Goal: Transaction & Acquisition: Purchase product/service

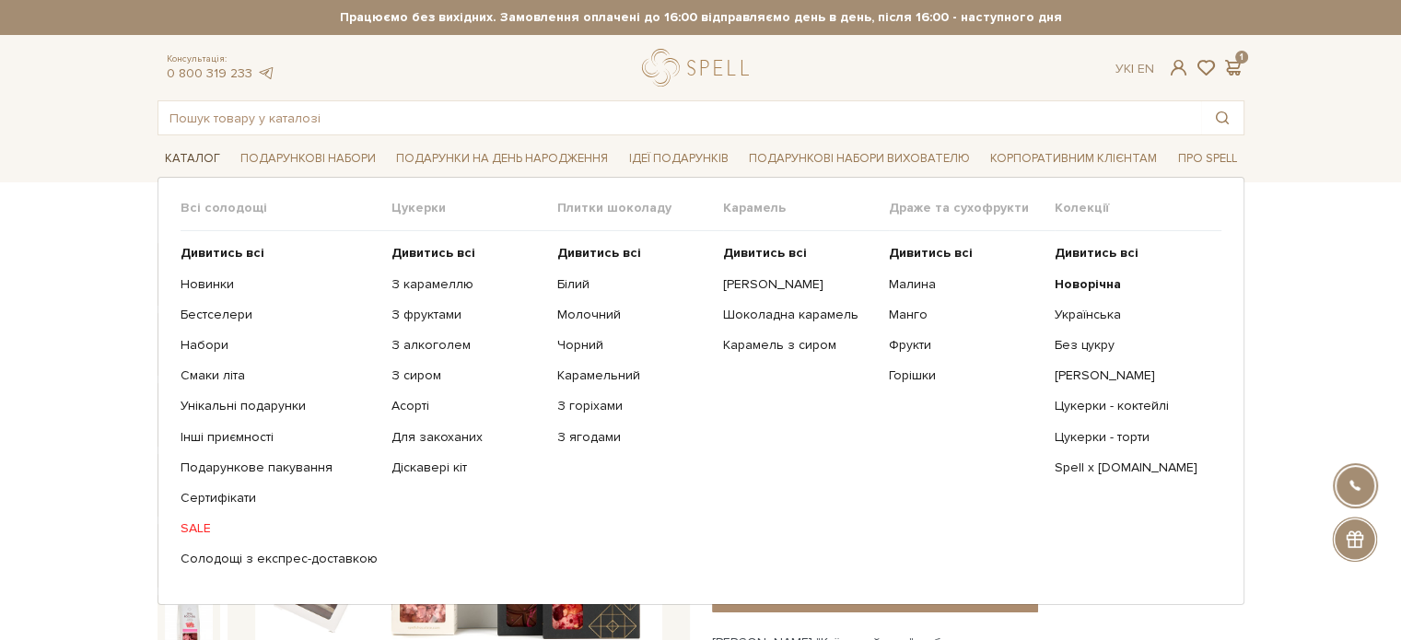
click at [201, 161] on link "Каталог" at bounding box center [193, 159] width 70 height 29
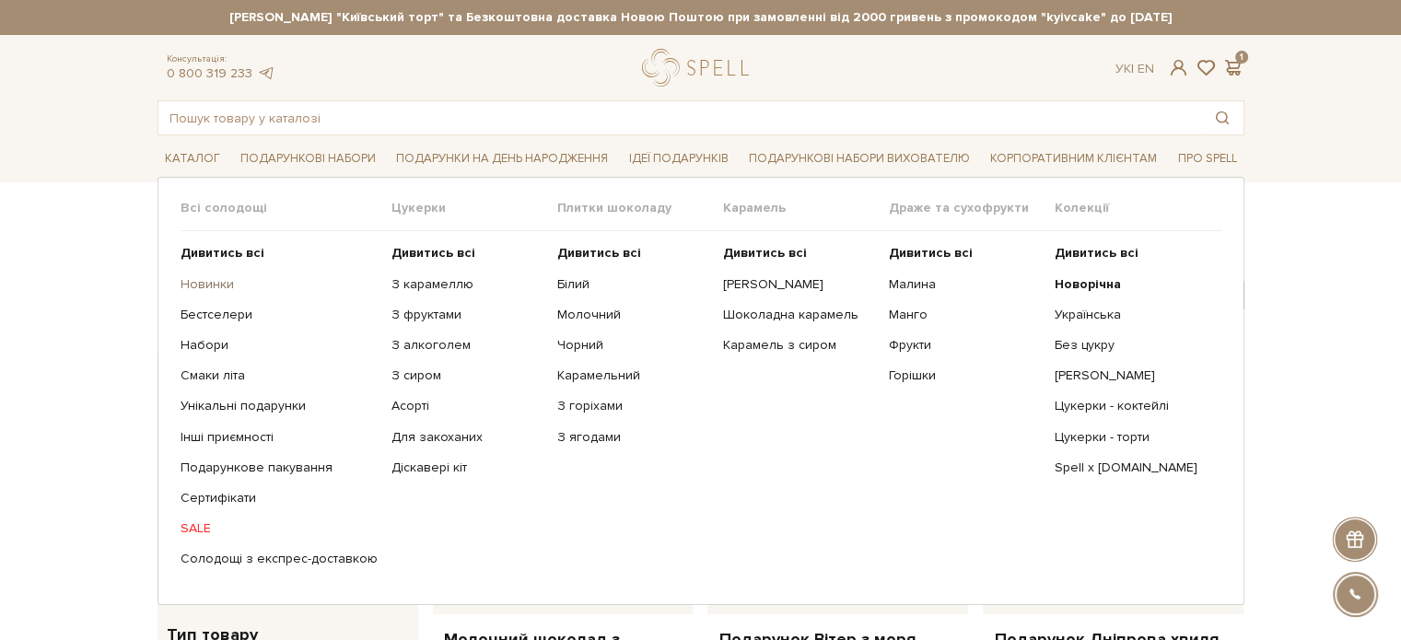
click at [197, 286] on link "Новинки" at bounding box center [279, 284] width 197 height 17
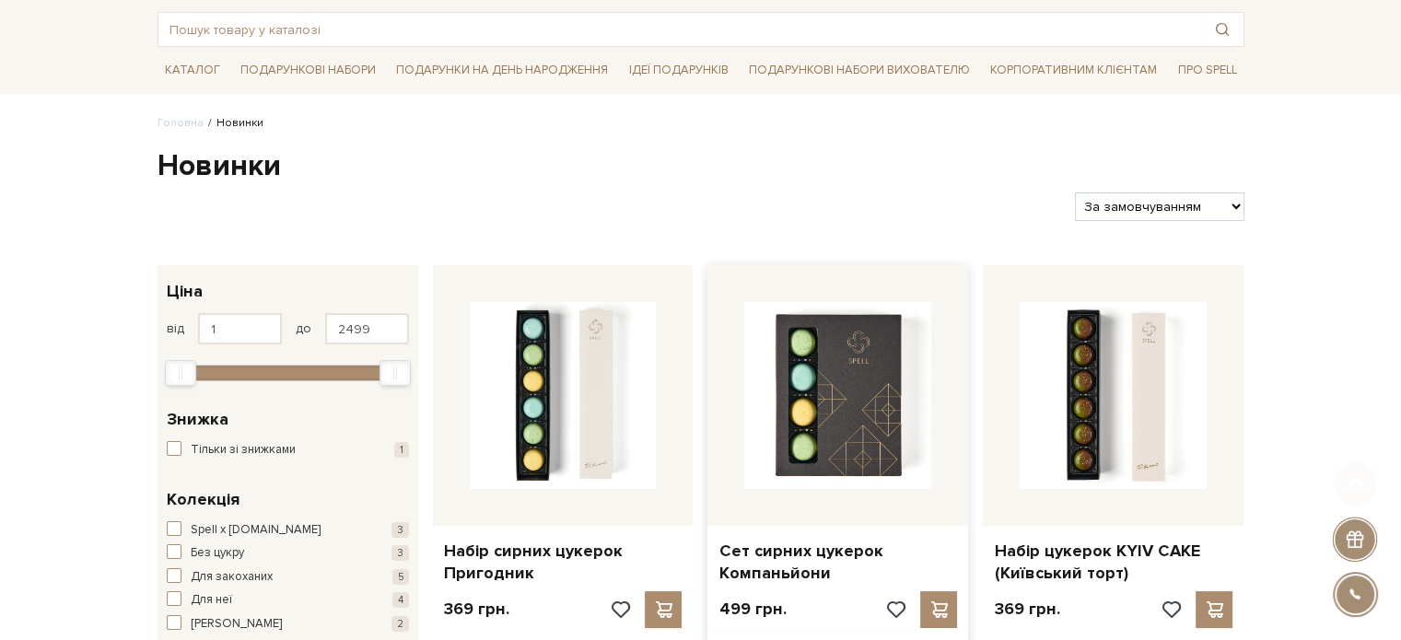
scroll to position [276, 0]
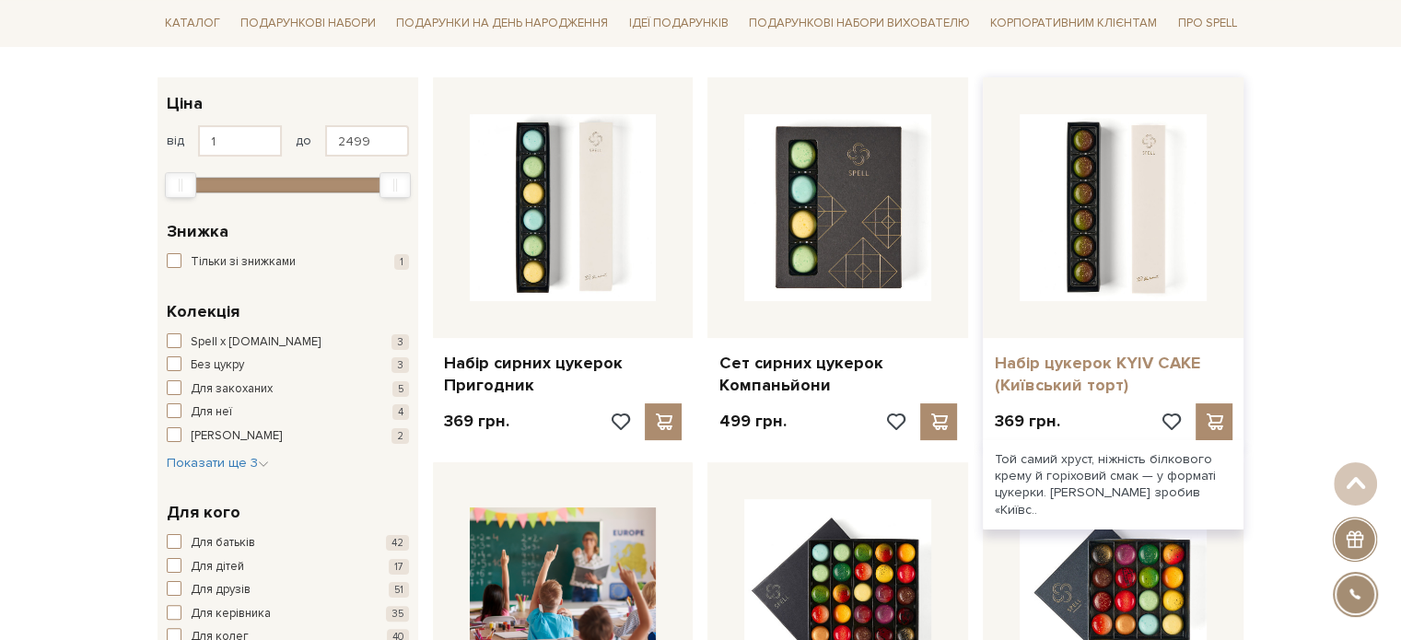
click at [1035, 368] on link "Набір цукерок KYIV CAKE (Київський торт)" at bounding box center [1113, 374] width 239 height 43
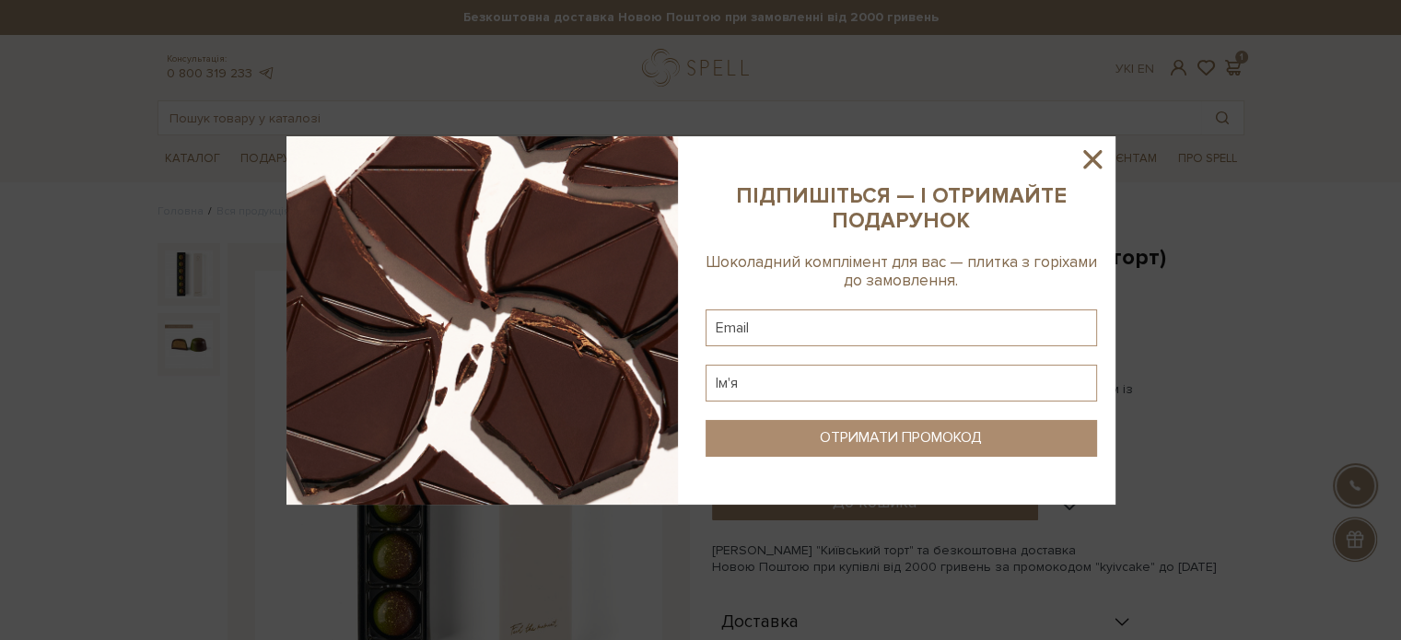
drag, startPoint x: 1176, startPoint y: 272, endPoint x: 810, endPoint y: 263, distance: 366.7
click at [1094, 155] on icon at bounding box center [1092, 159] width 18 height 18
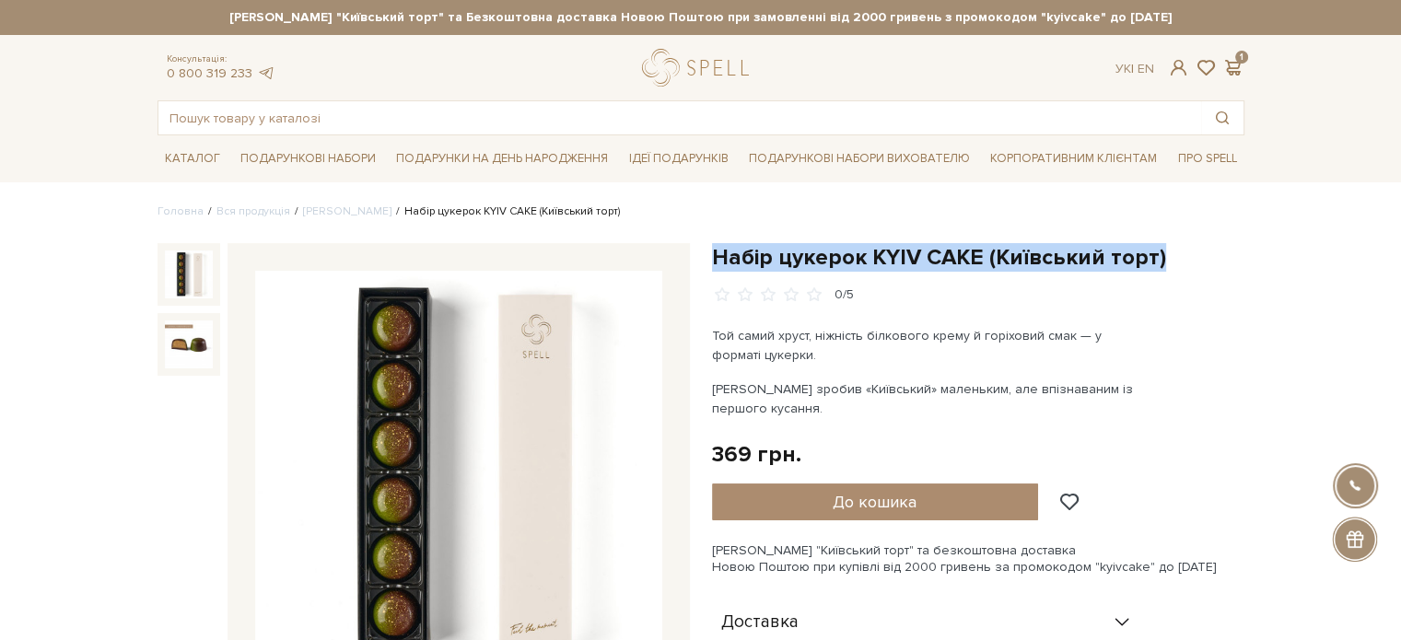
drag, startPoint x: 1197, startPoint y: 260, endPoint x: 731, endPoint y: 264, distance: 466.1
copy h1 "Набір цукерок KYIV CAKE (Київський торт)"
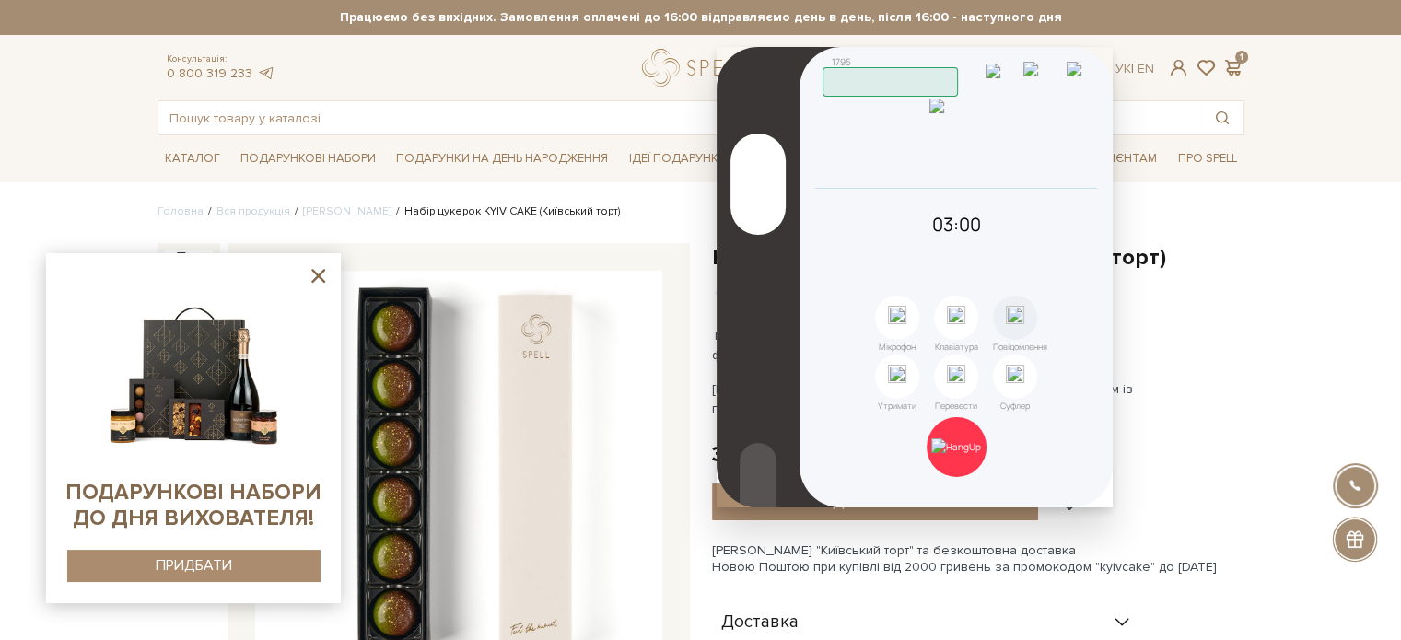
click at [310, 270] on icon at bounding box center [318, 275] width 23 height 23
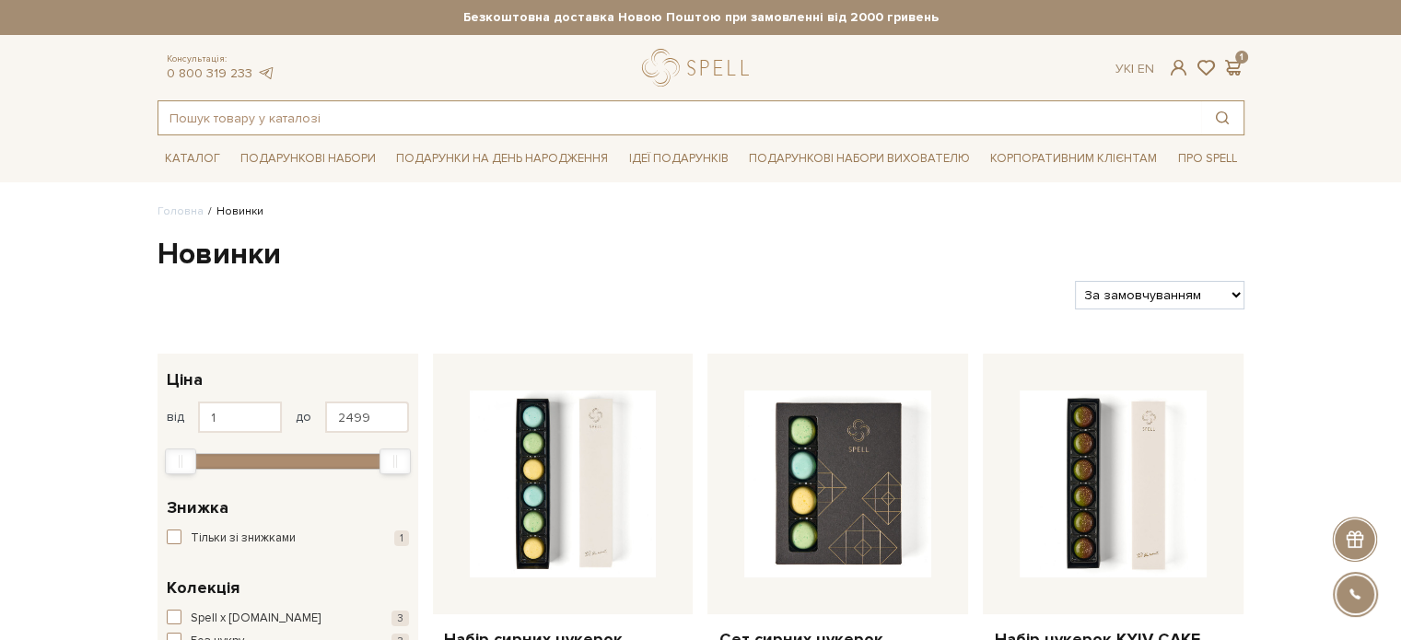
click at [285, 133] on input "text" at bounding box center [679, 117] width 1043 height 33
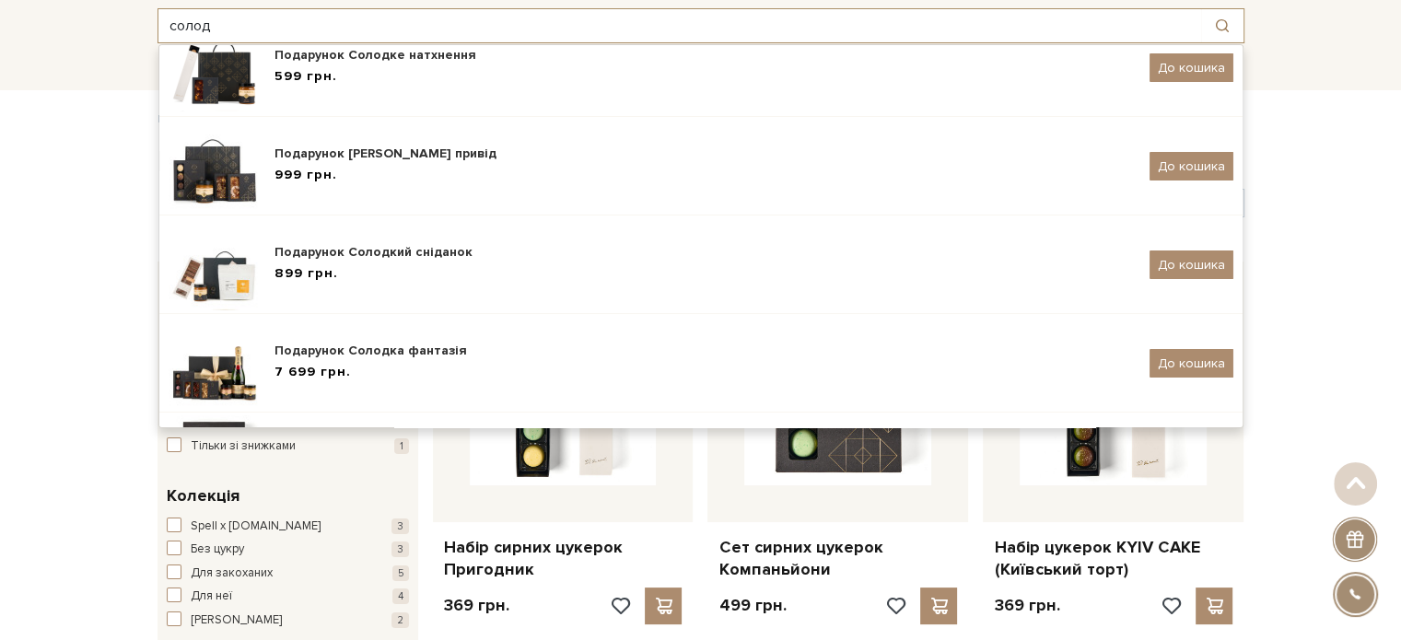
scroll to position [68, 0]
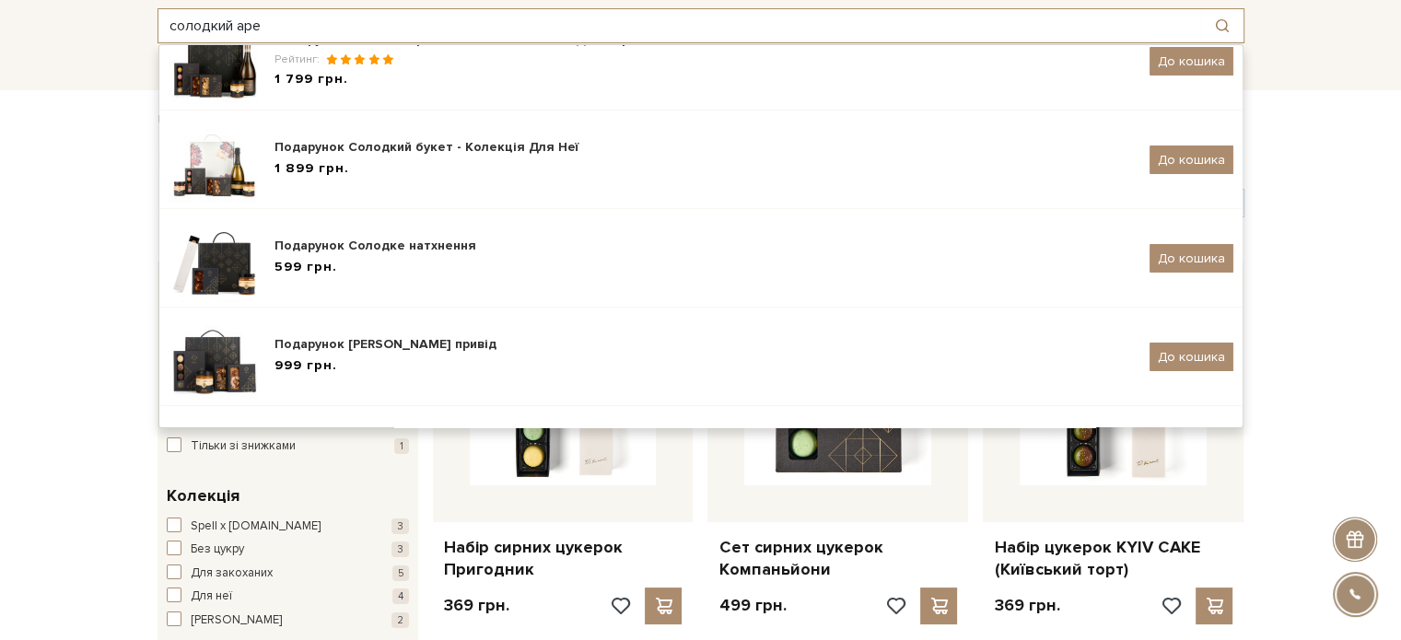
type input "солодкий аре"
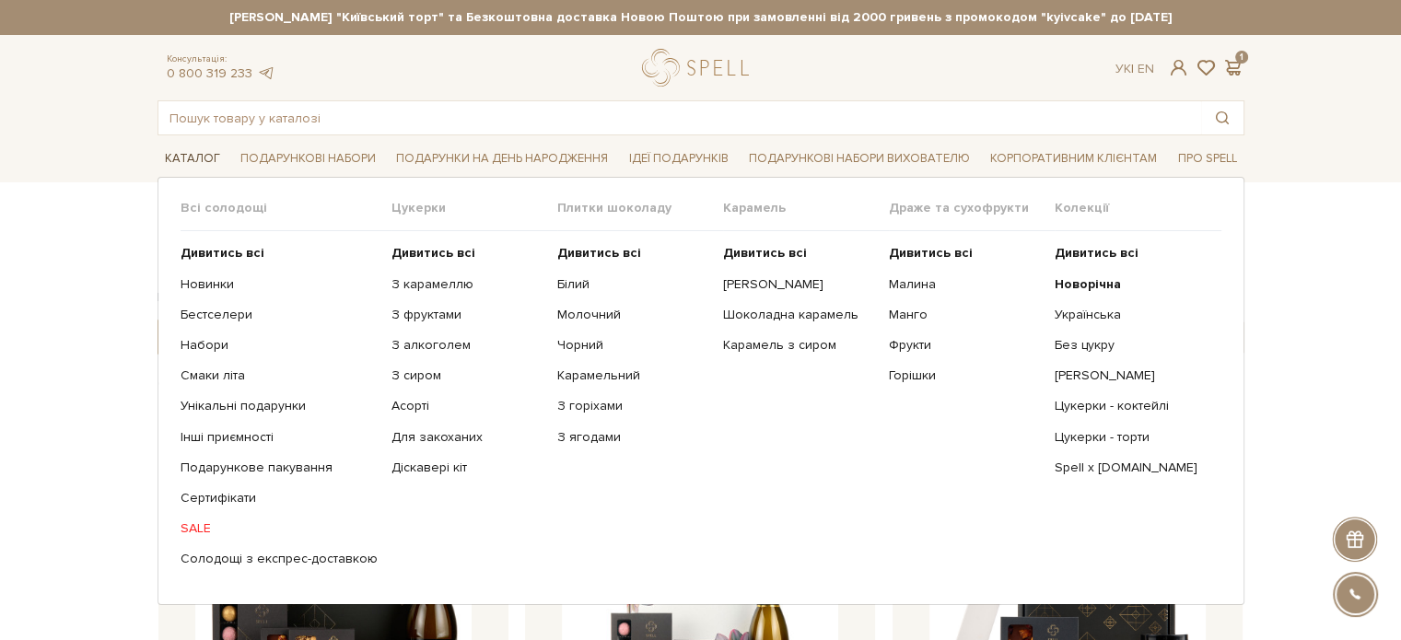
click at [188, 155] on link "Каталог" at bounding box center [193, 159] width 70 height 29
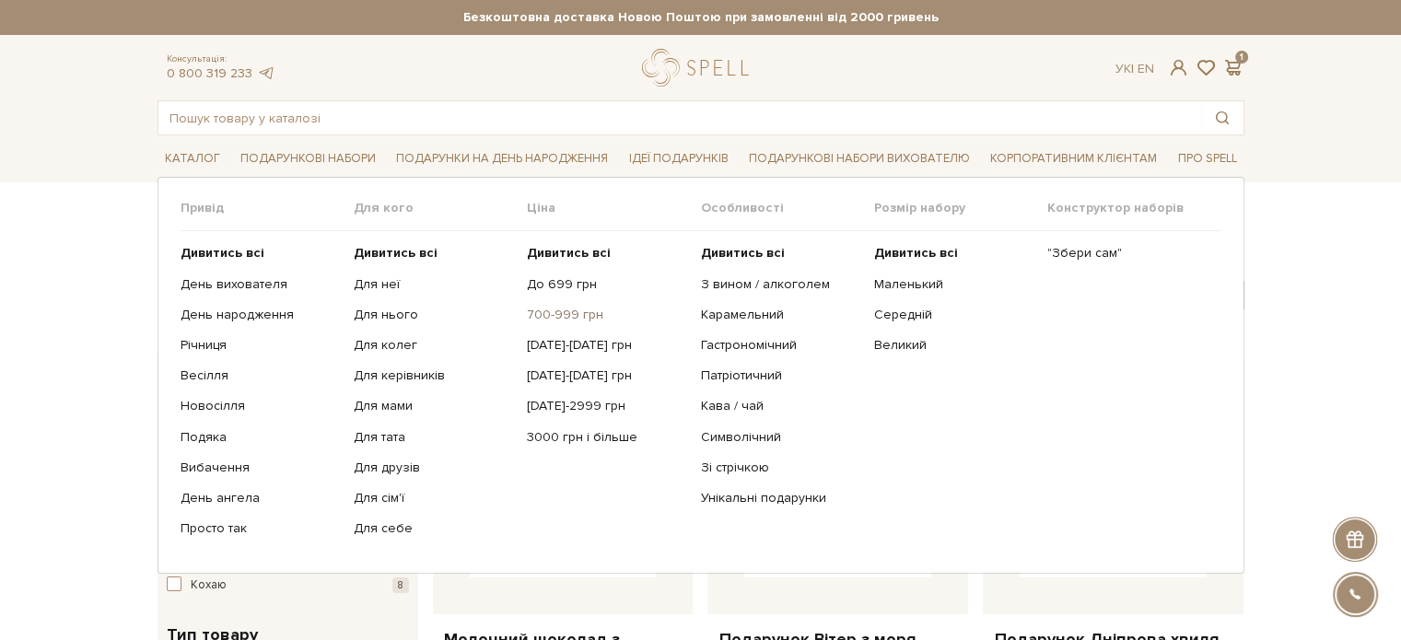
click at [564, 321] on link "700-999 грн" at bounding box center [606, 315] width 159 height 17
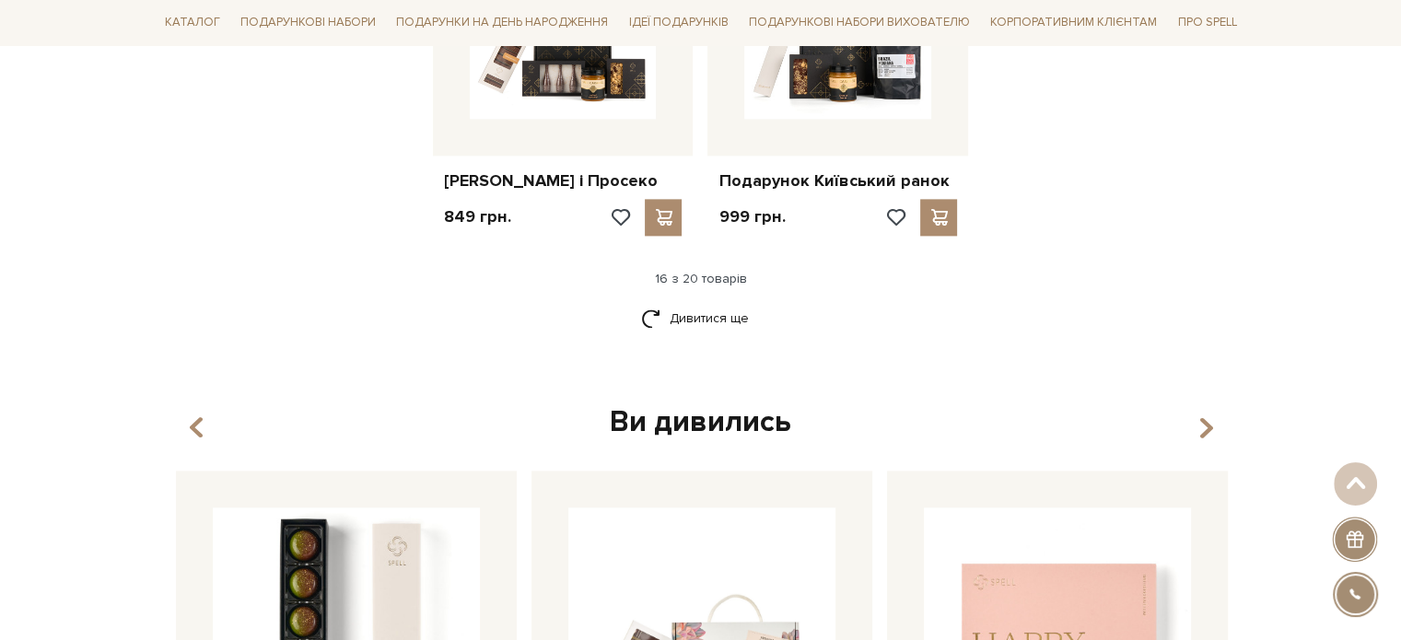
scroll to position [2487, 0]
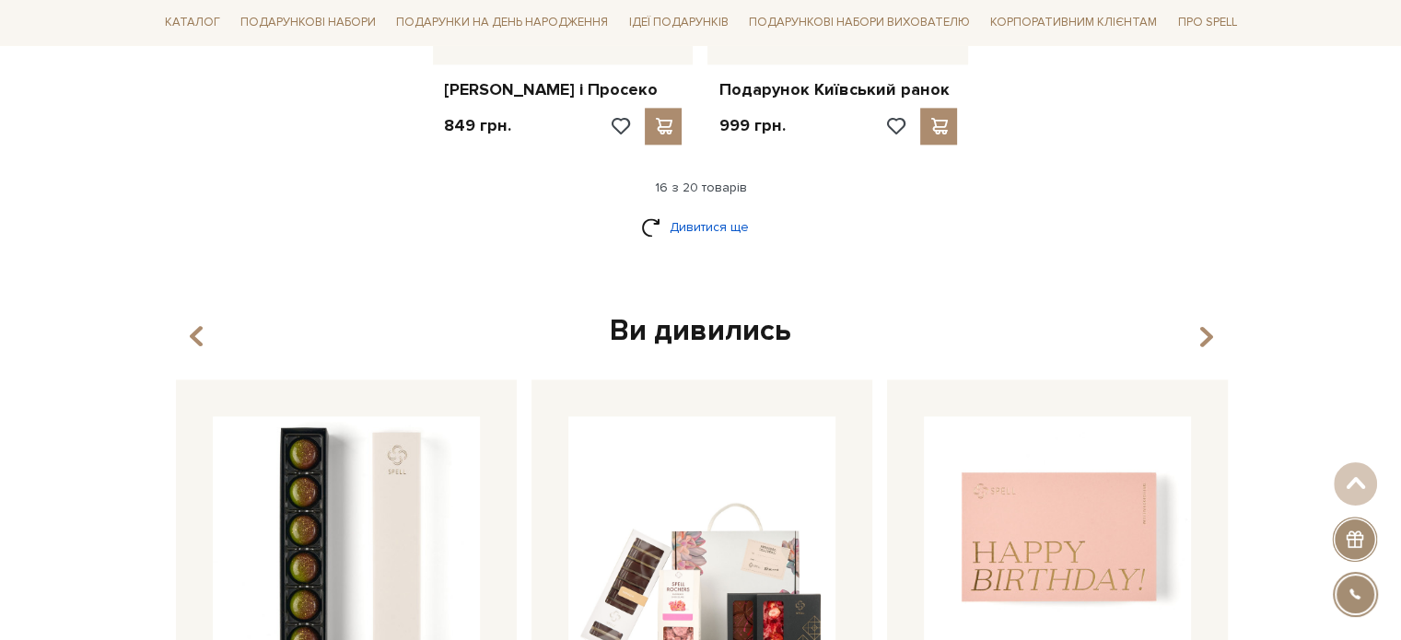
click at [689, 237] on link "Дивитися ще" at bounding box center [701, 227] width 120 height 32
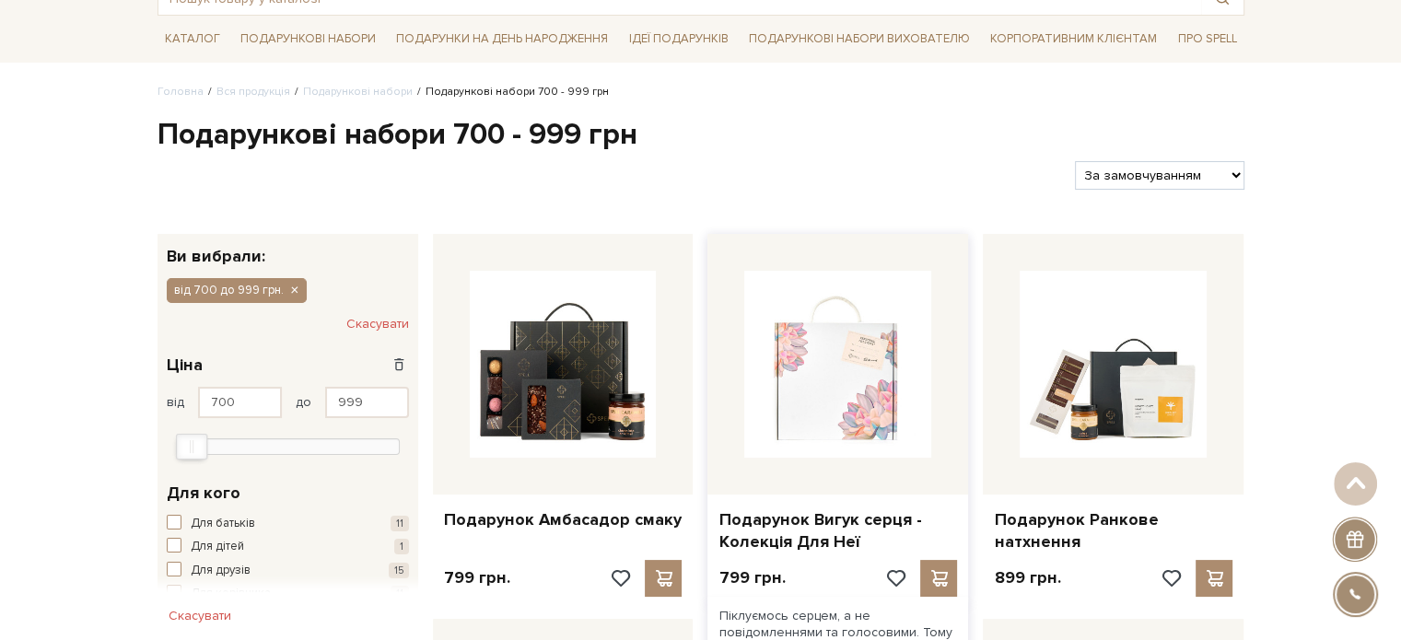
scroll to position [0, 0]
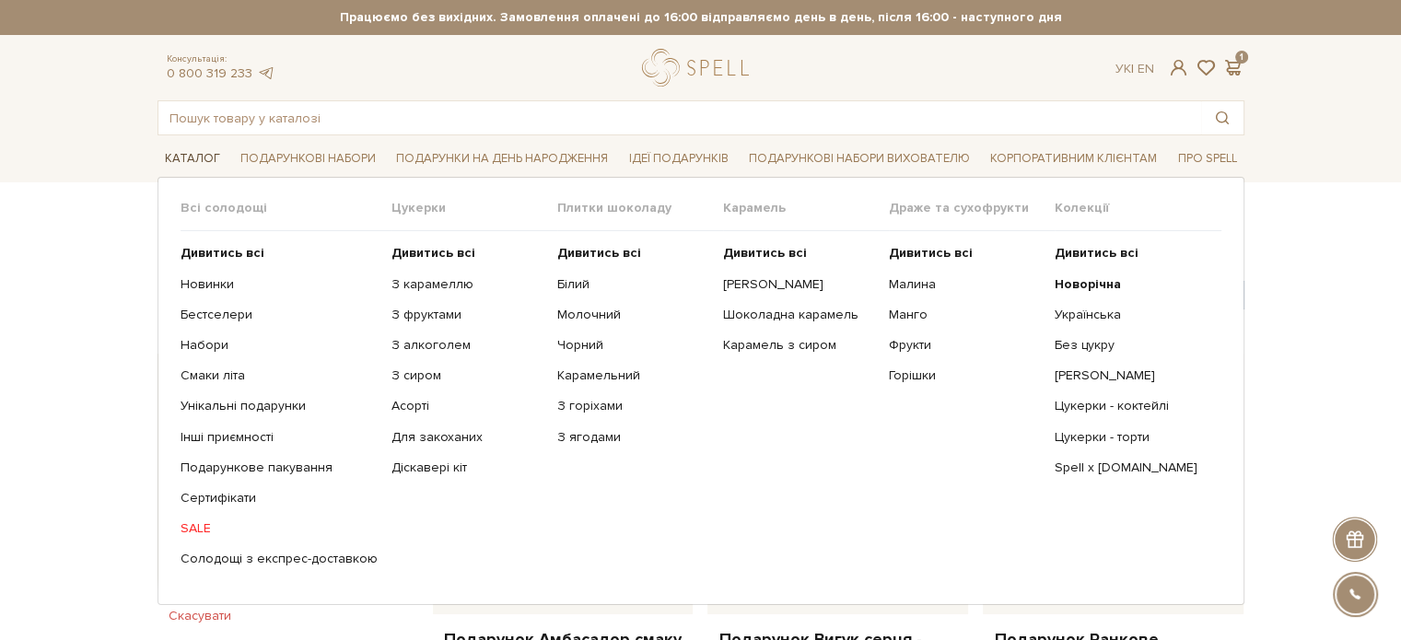
click at [197, 154] on link "Каталог" at bounding box center [193, 159] width 70 height 29
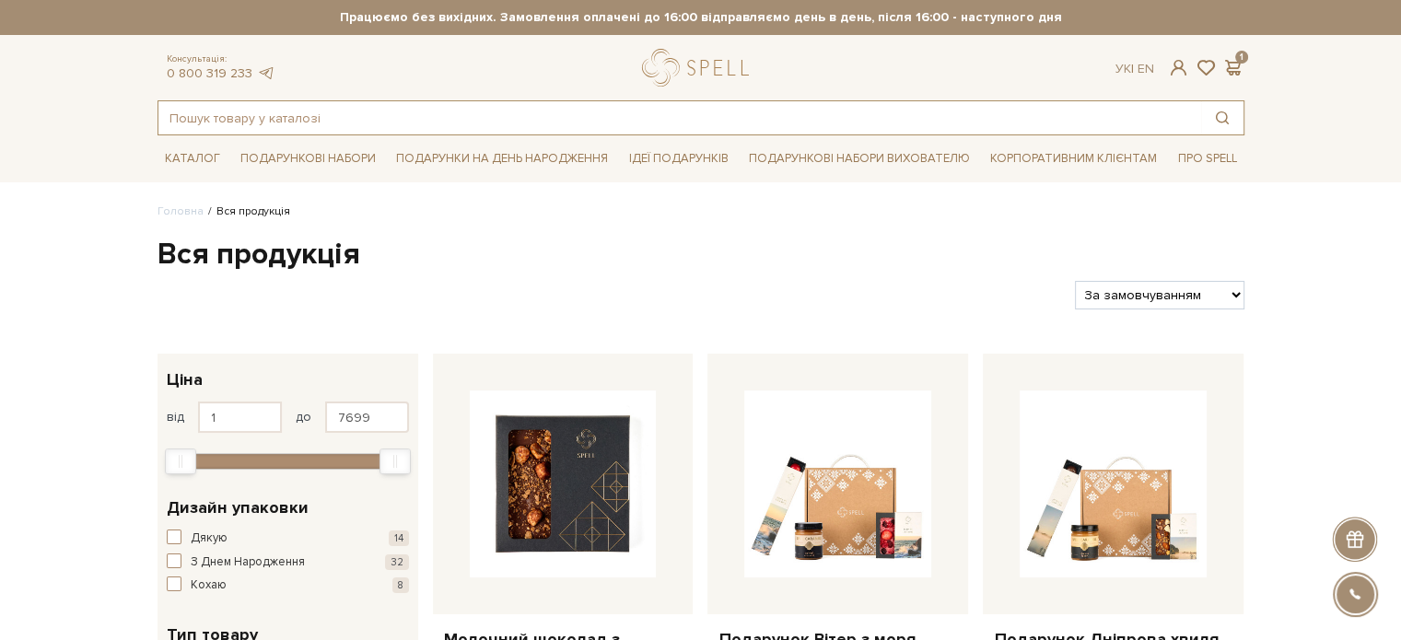
click at [291, 113] on input "text" at bounding box center [679, 117] width 1043 height 33
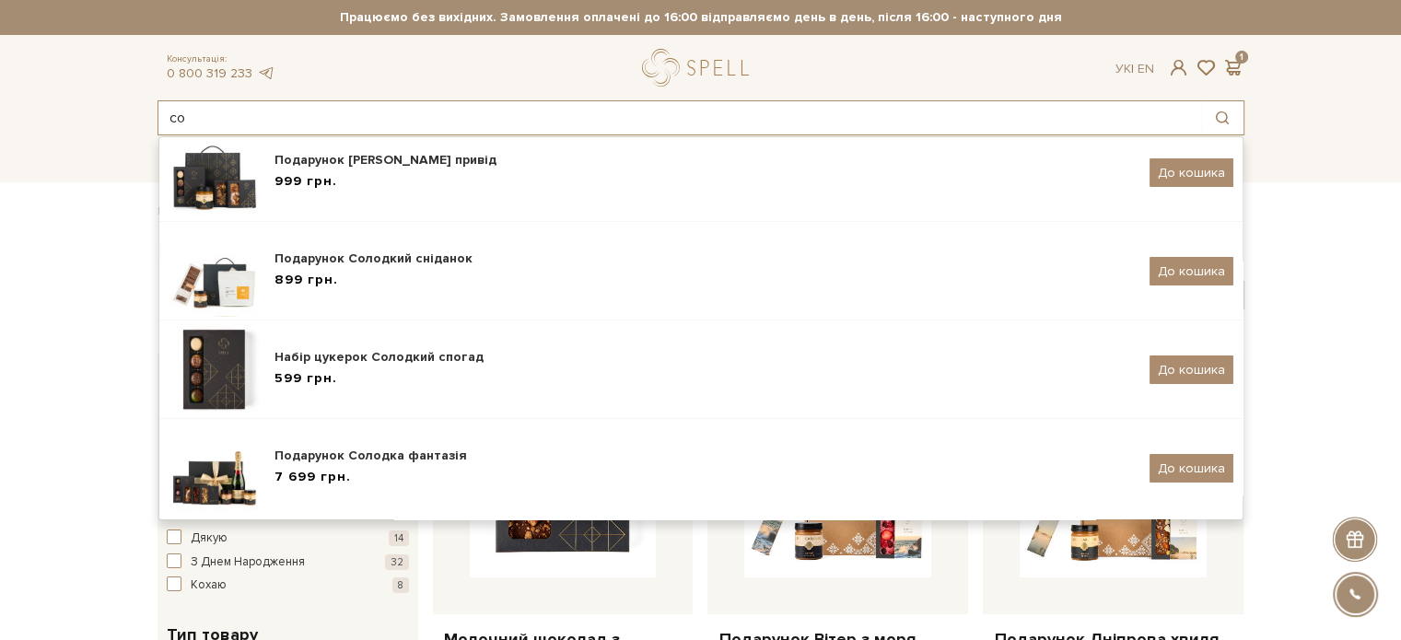
scroll to position [330, 0]
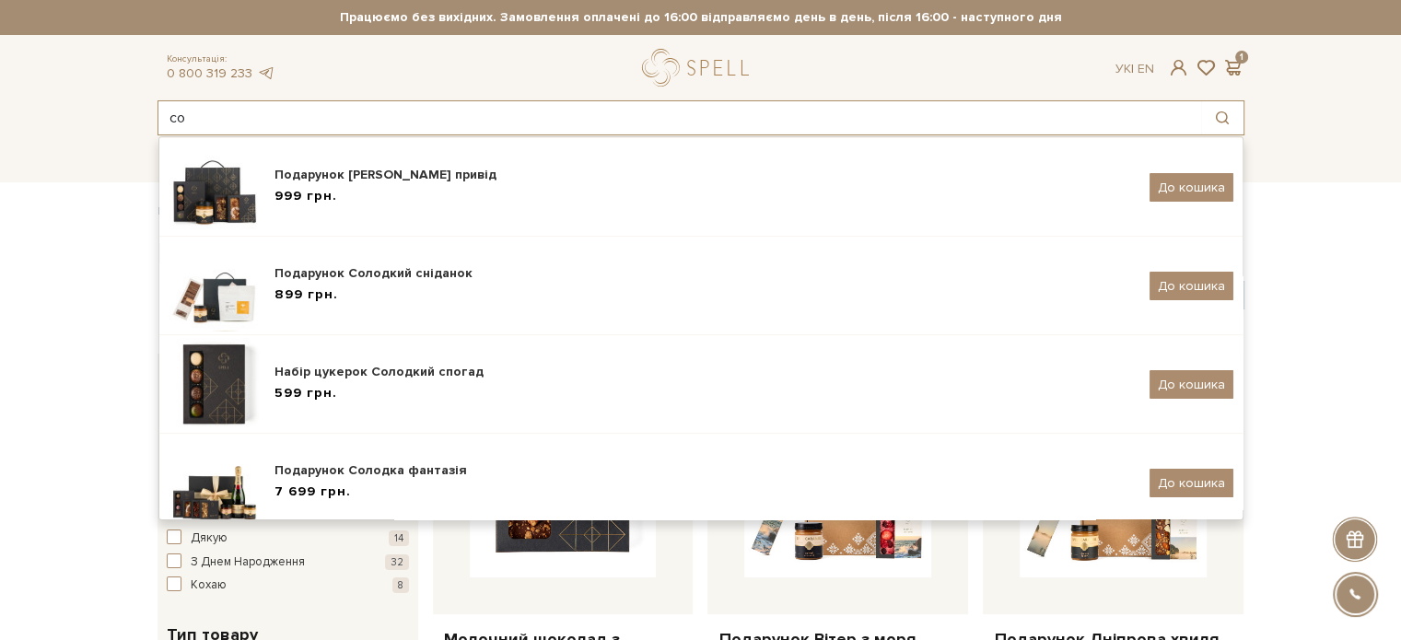
type input "с"
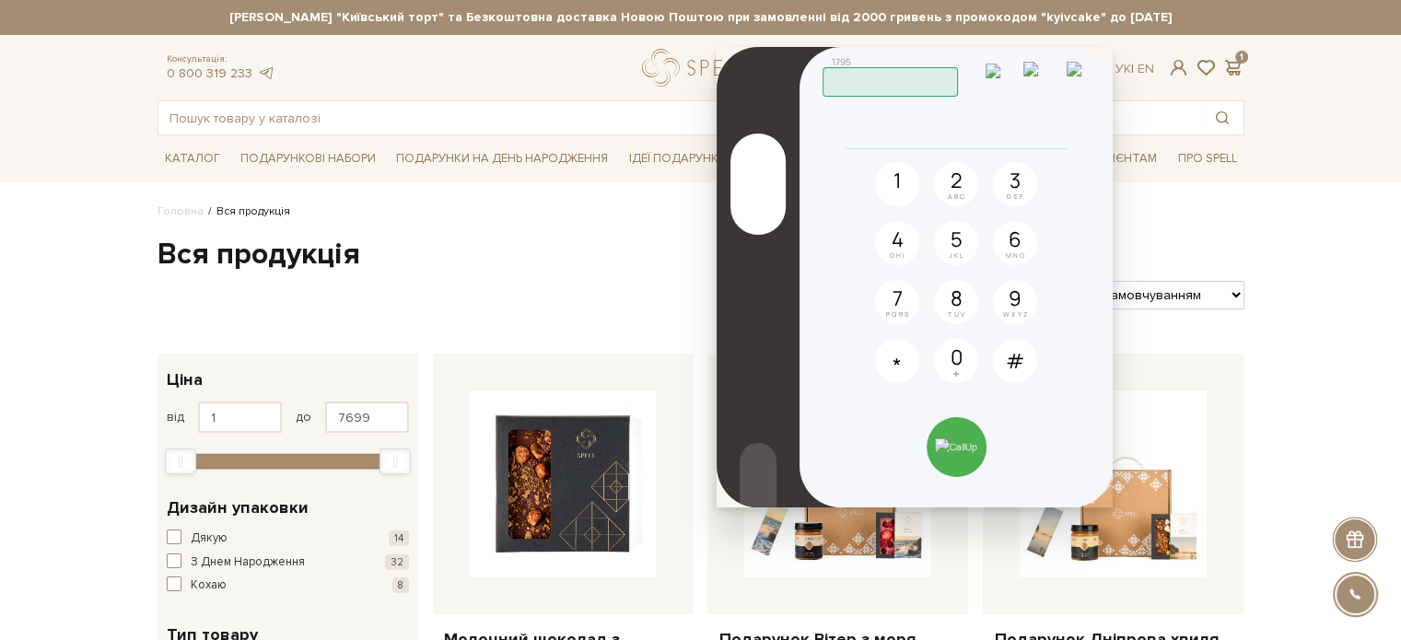
click at [1277, 80] on header "Сет Цукерок "Київський торт" та Безкоштовна доставка Новою Поштою при замовленн…" at bounding box center [700, 67] width 1401 height 135
click at [1051, 78] on img at bounding box center [1041, 77] width 36 height 31
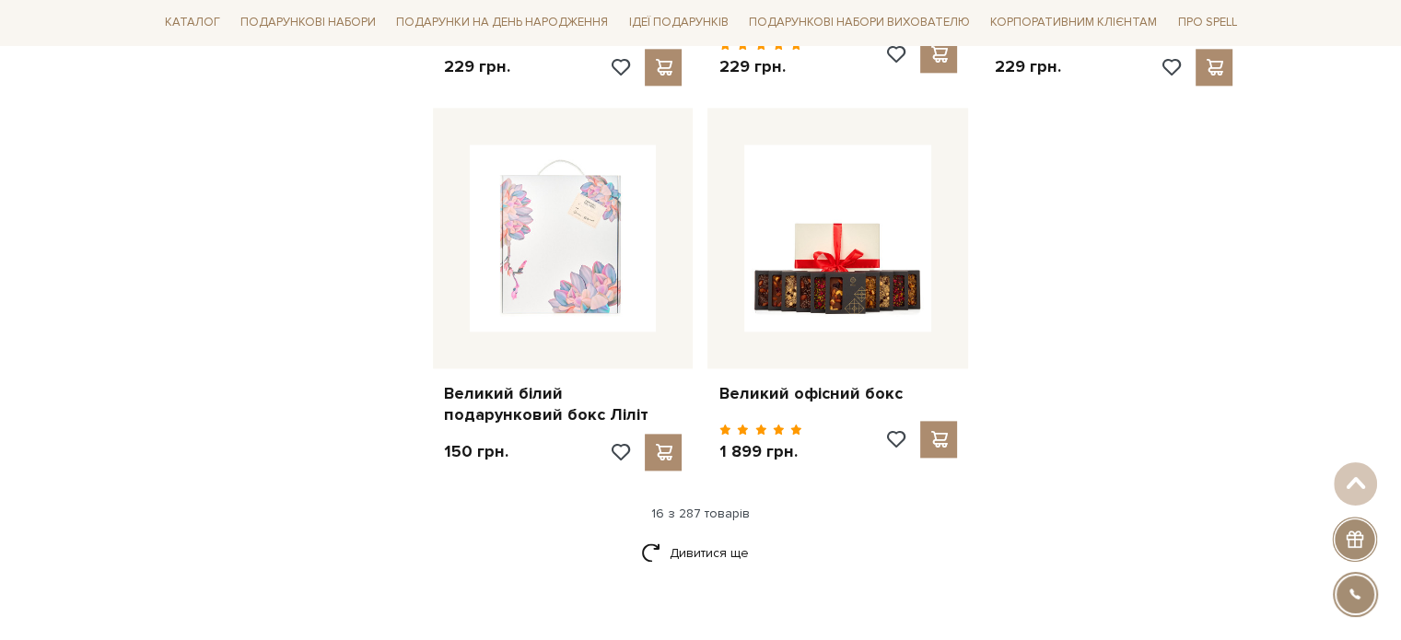
scroll to position [2395, 0]
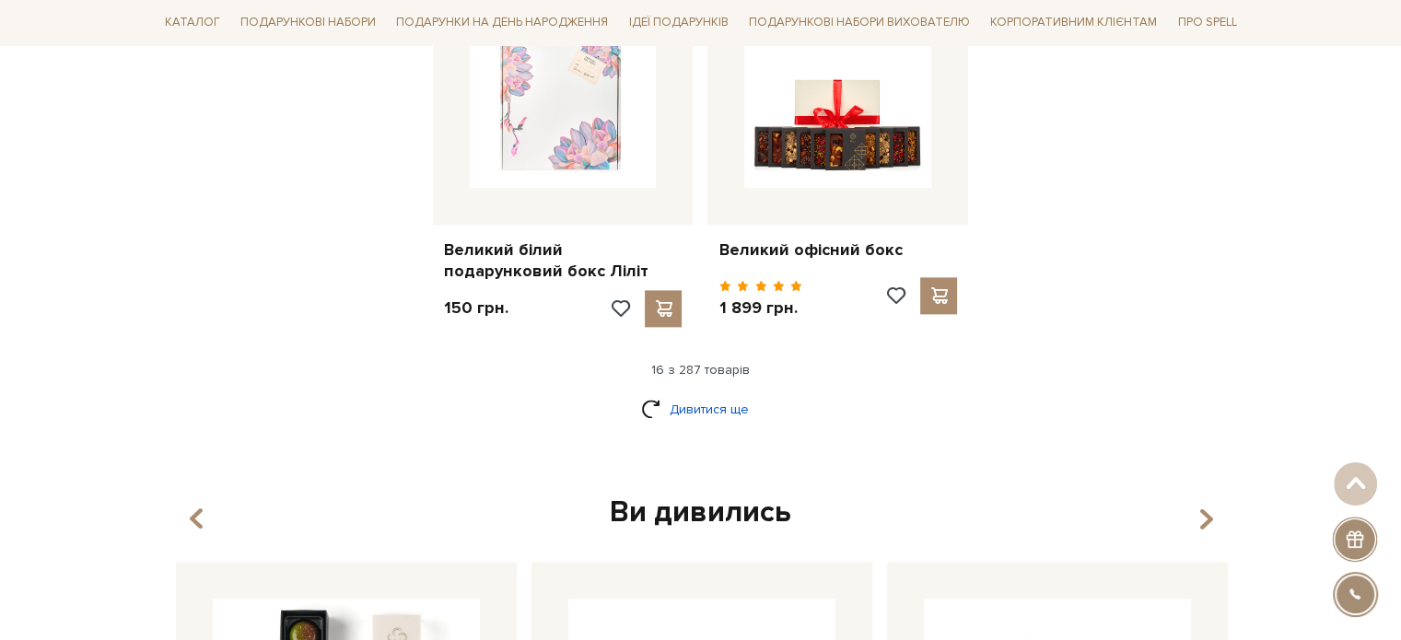
click at [702, 393] on link "Дивитися ще" at bounding box center [701, 409] width 120 height 32
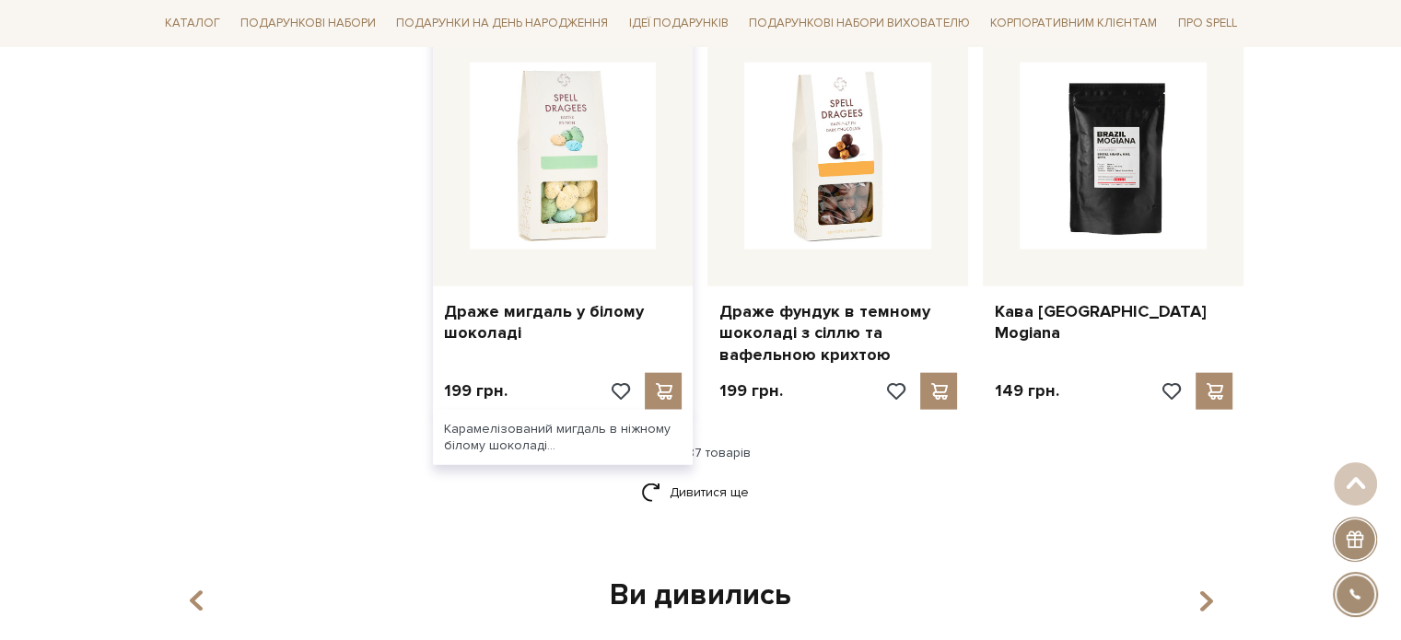
scroll to position [4329, 0]
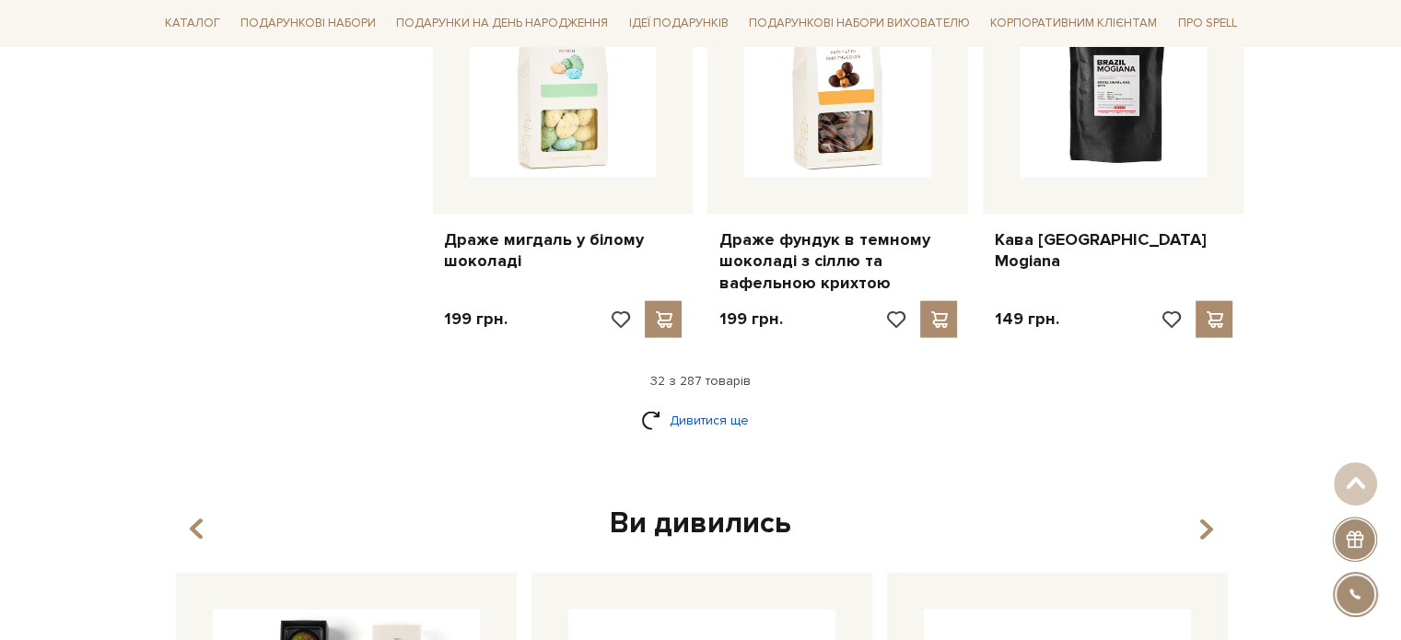
click at [689, 404] on link "Дивитися ще" at bounding box center [701, 420] width 120 height 32
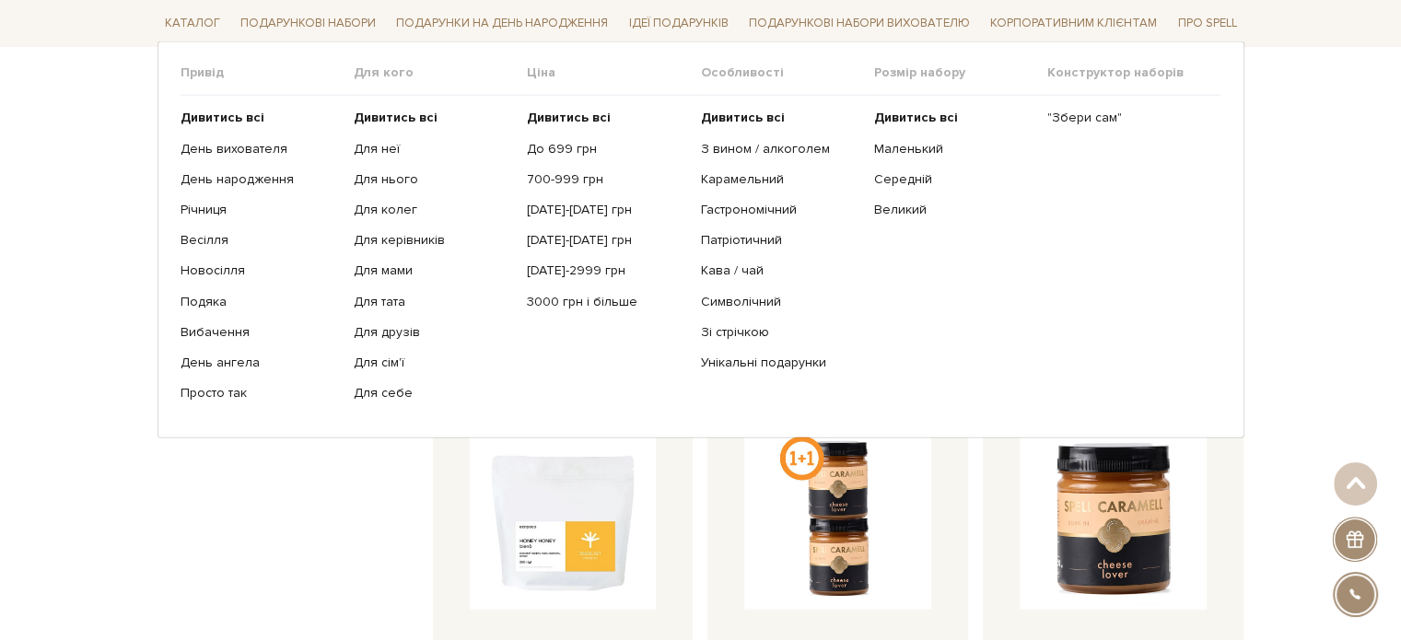
scroll to position [4237, 0]
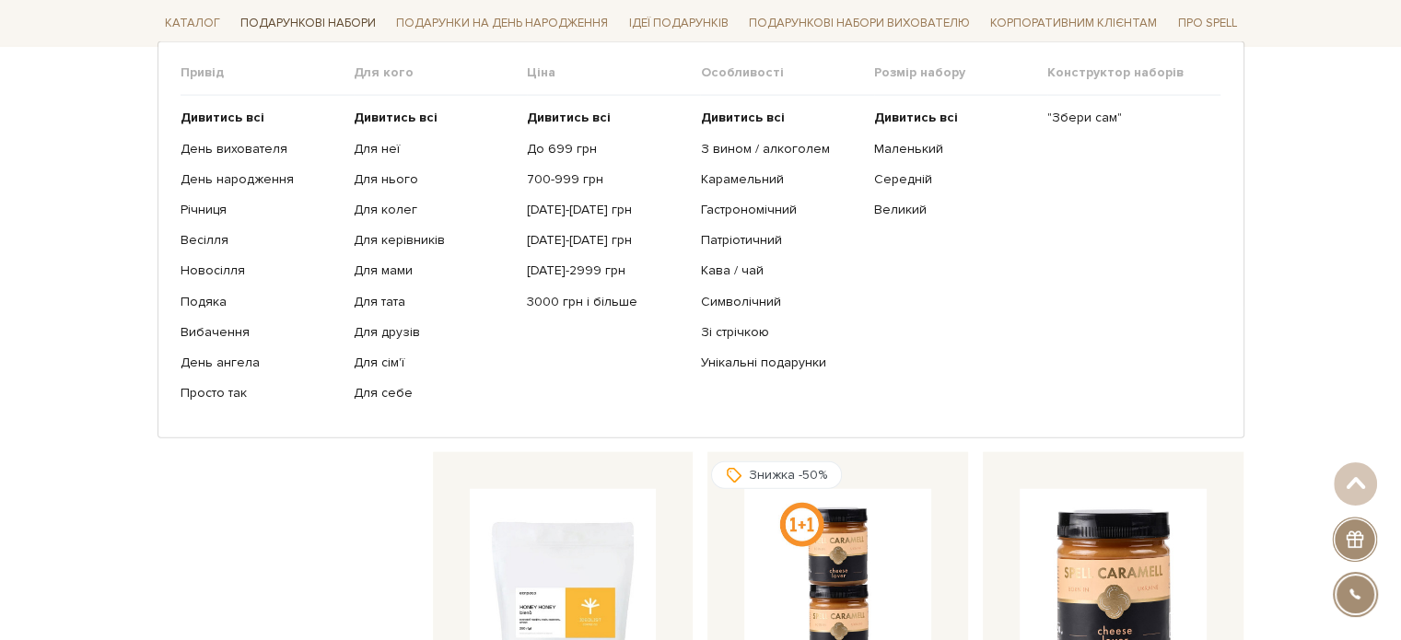
click at [295, 18] on link "Подарункові набори" at bounding box center [308, 23] width 150 height 29
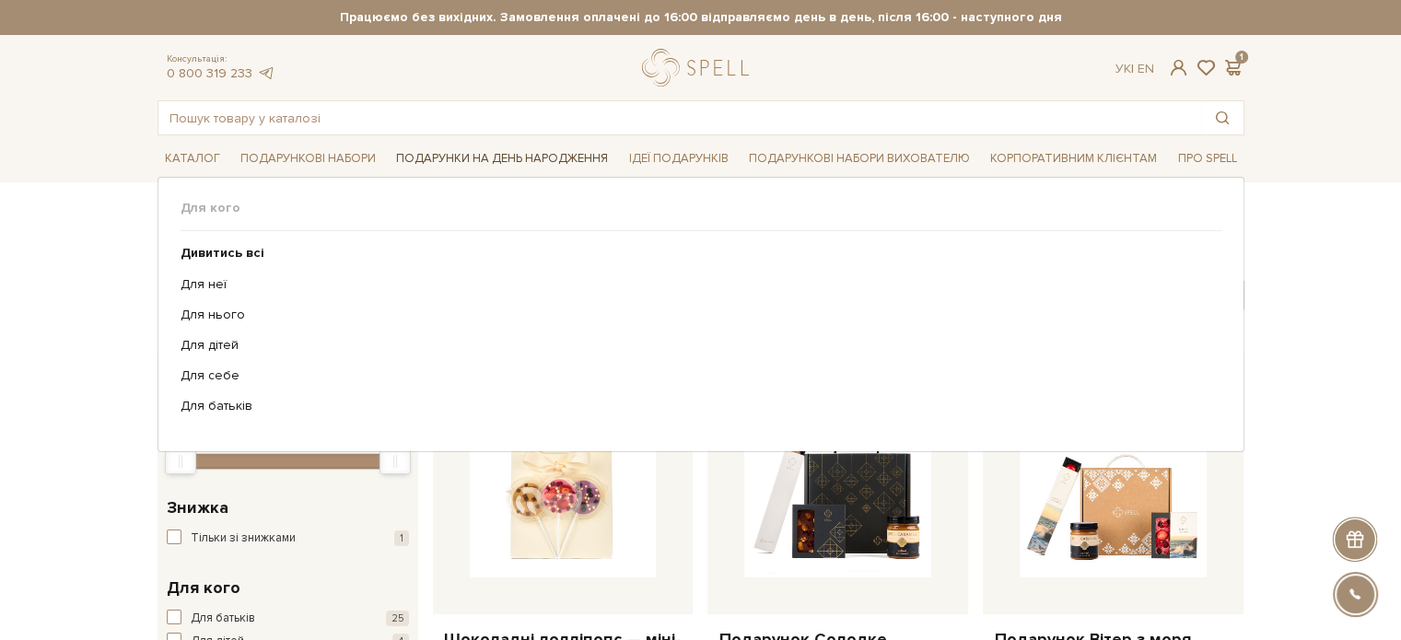
click at [480, 172] on li "Подарунки на День народження Для кого" at bounding box center [502, 158] width 227 height 43
click at [477, 154] on link "Подарунки на День народження" at bounding box center [502, 159] width 227 height 29
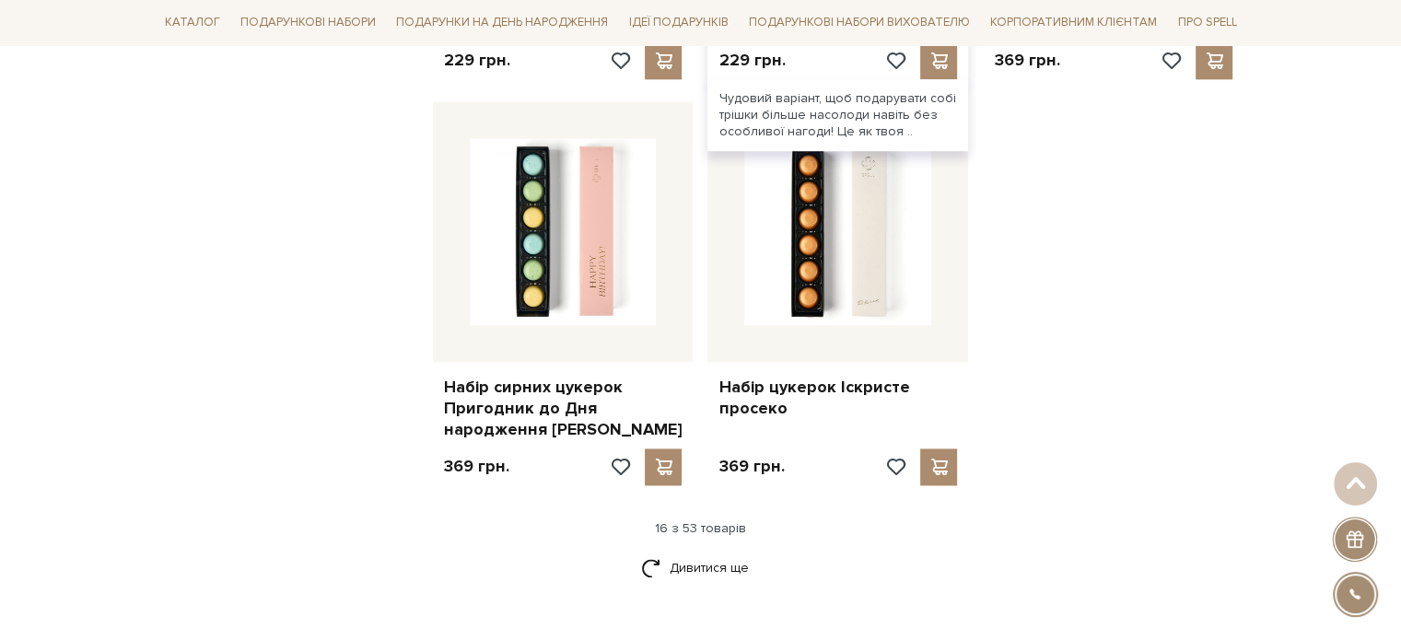
scroll to position [2487, 0]
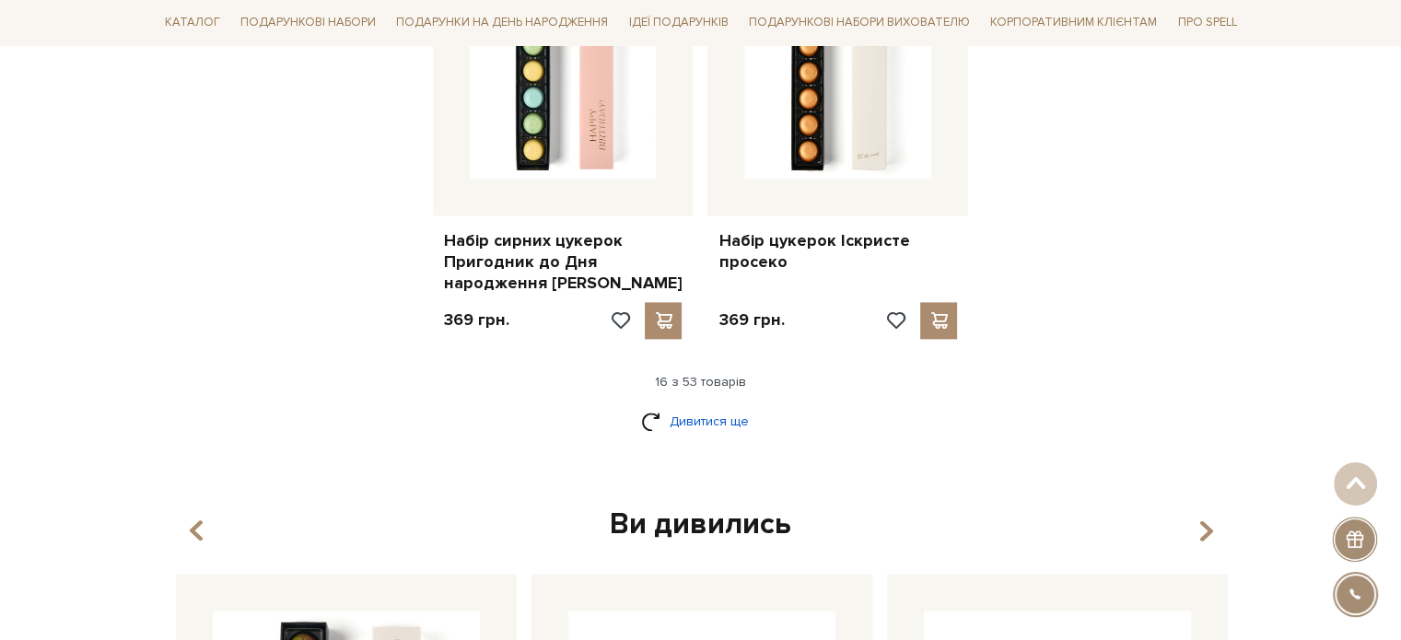
click at [702, 405] on link "Дивитися ще" at bounding box center [701, 421] width 120 height 32
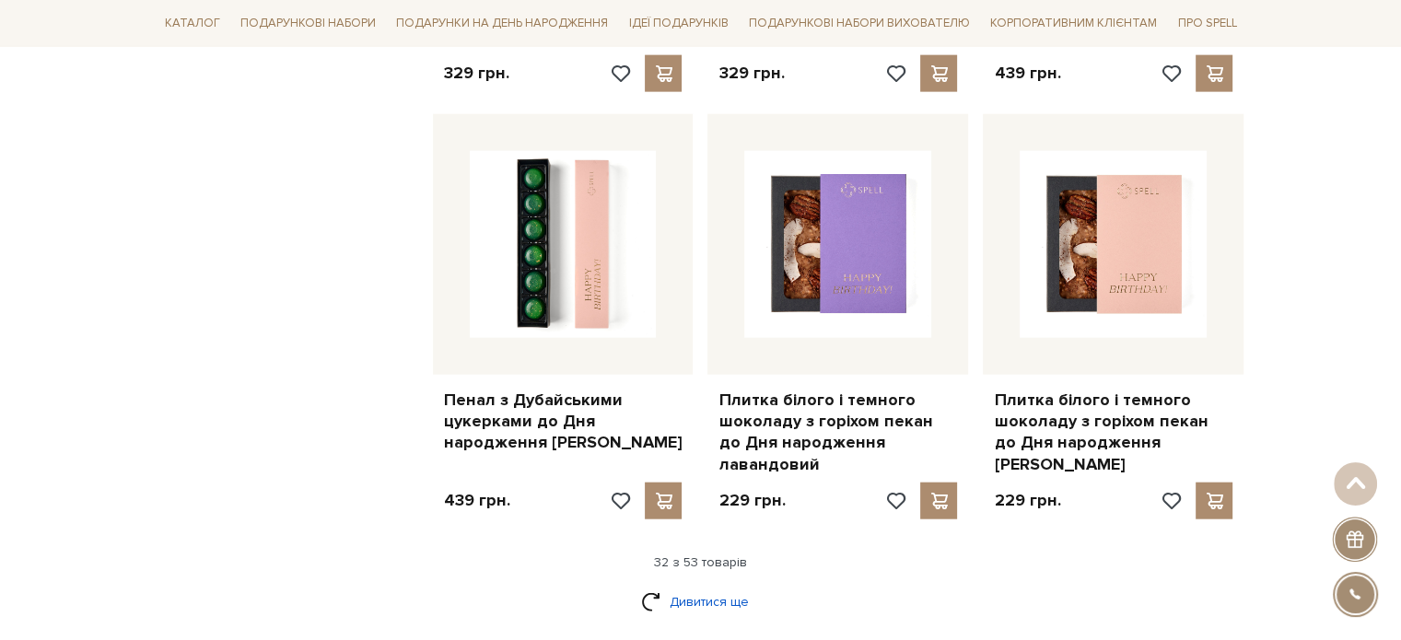
scroll to position [4513, 0]
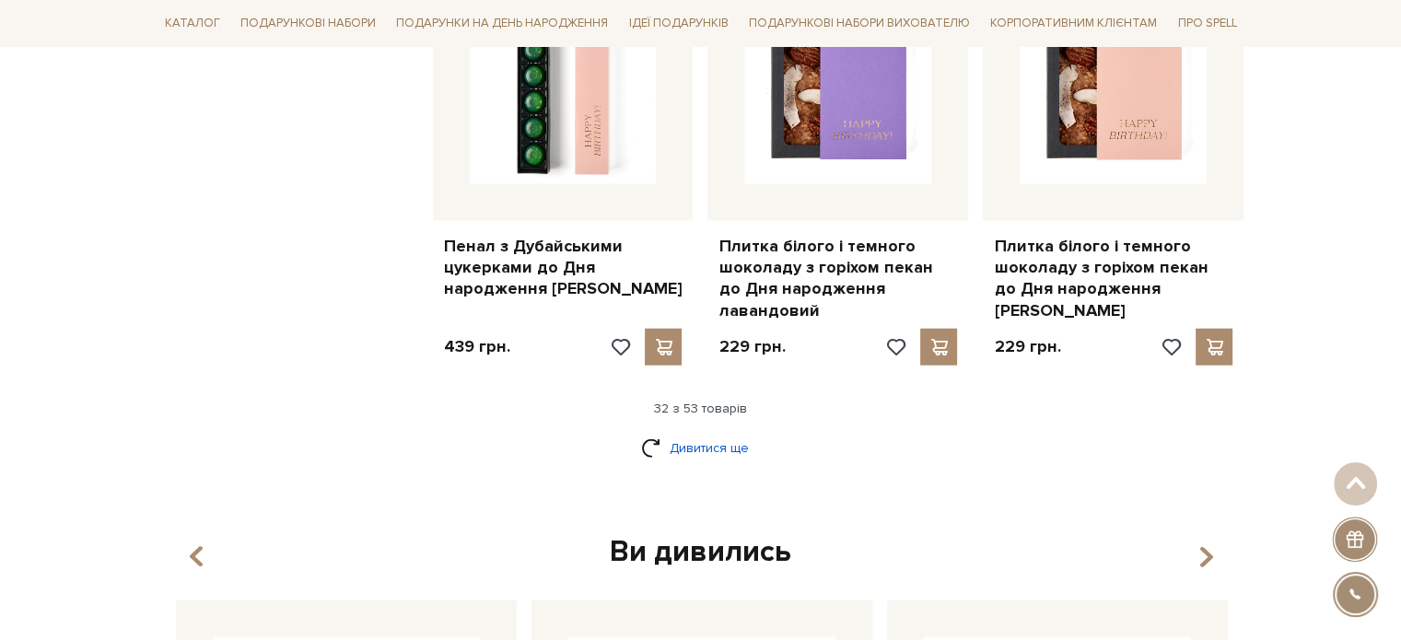
click at [693, 432] on link "Дивитися ще" at bounding box center [701, 448] width 120 height 32
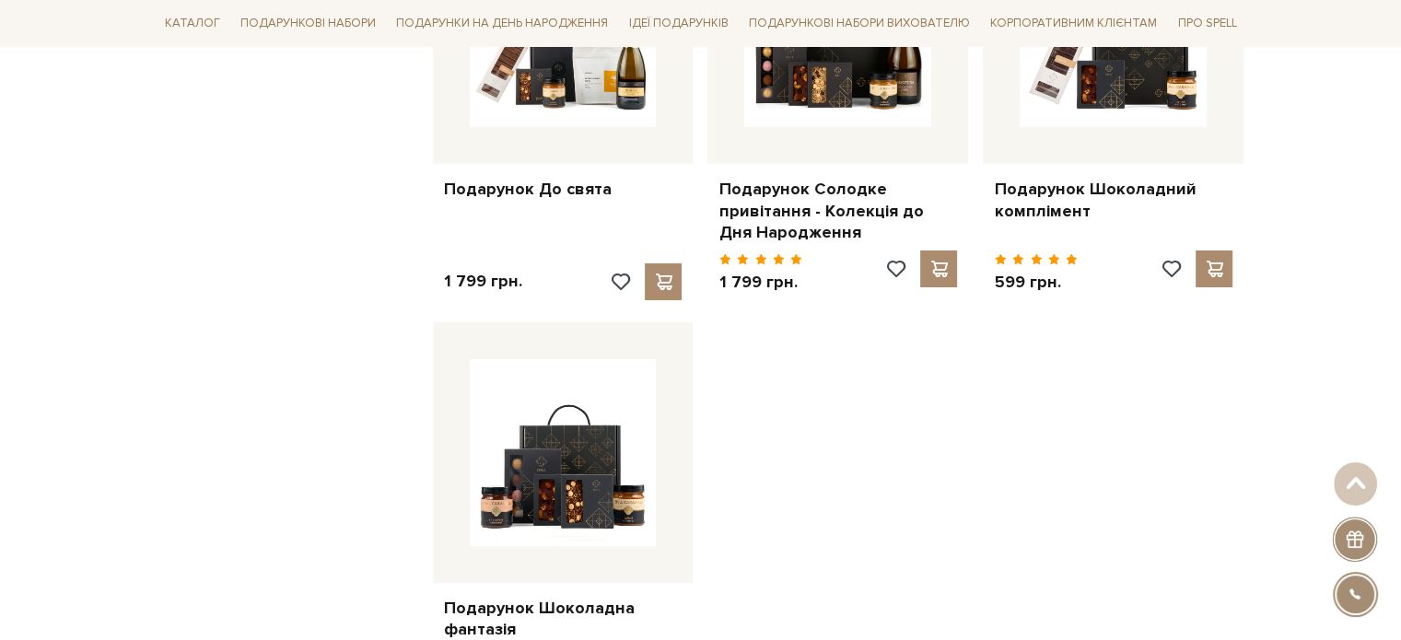
scroll to position [6724, 0]
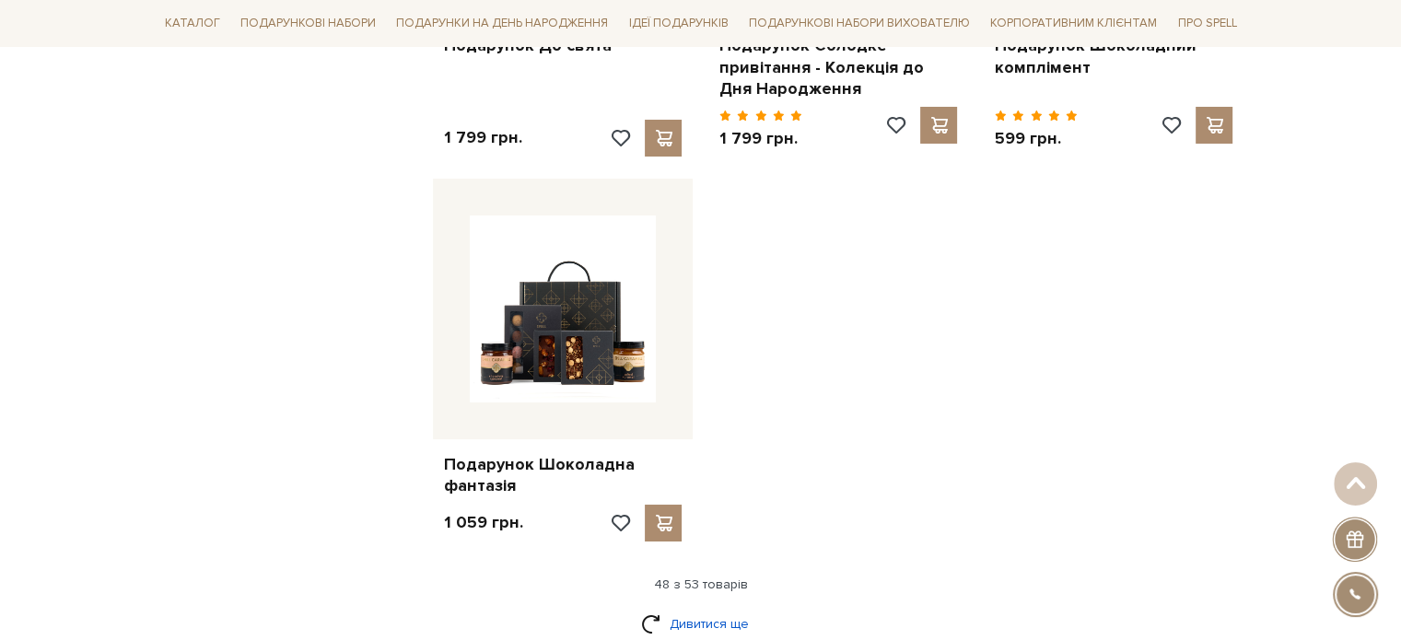
click at [700, 608] on link "Дивитися ще" at bounding box center [701, 624] width 120 height 32
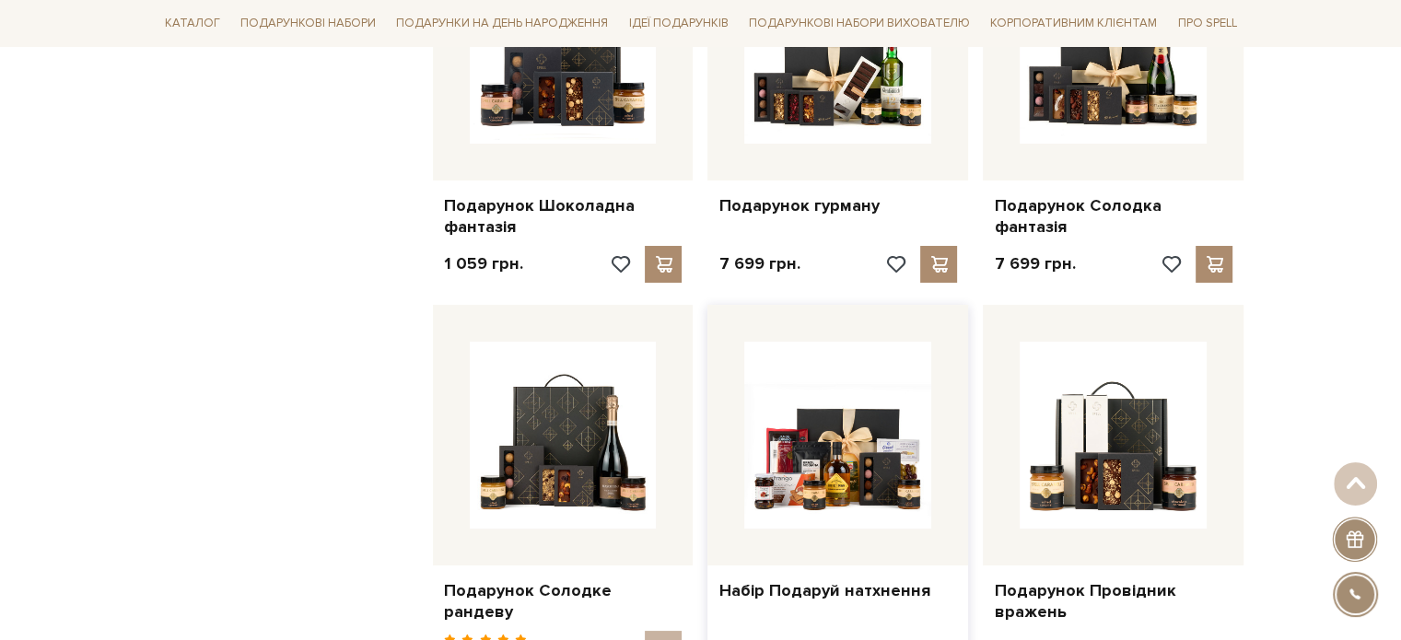
scroll to position [7093, 0]
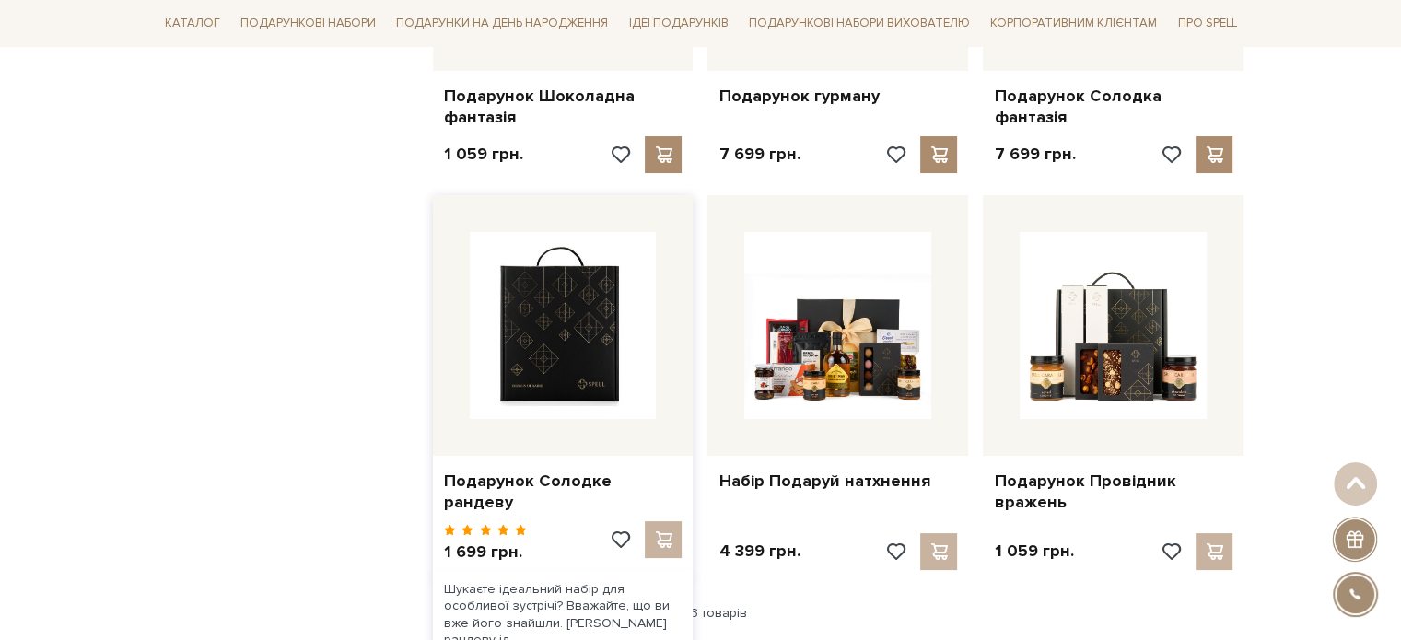
click at [552, 356] on img at bounding box center [563, 325] width 187 height 187
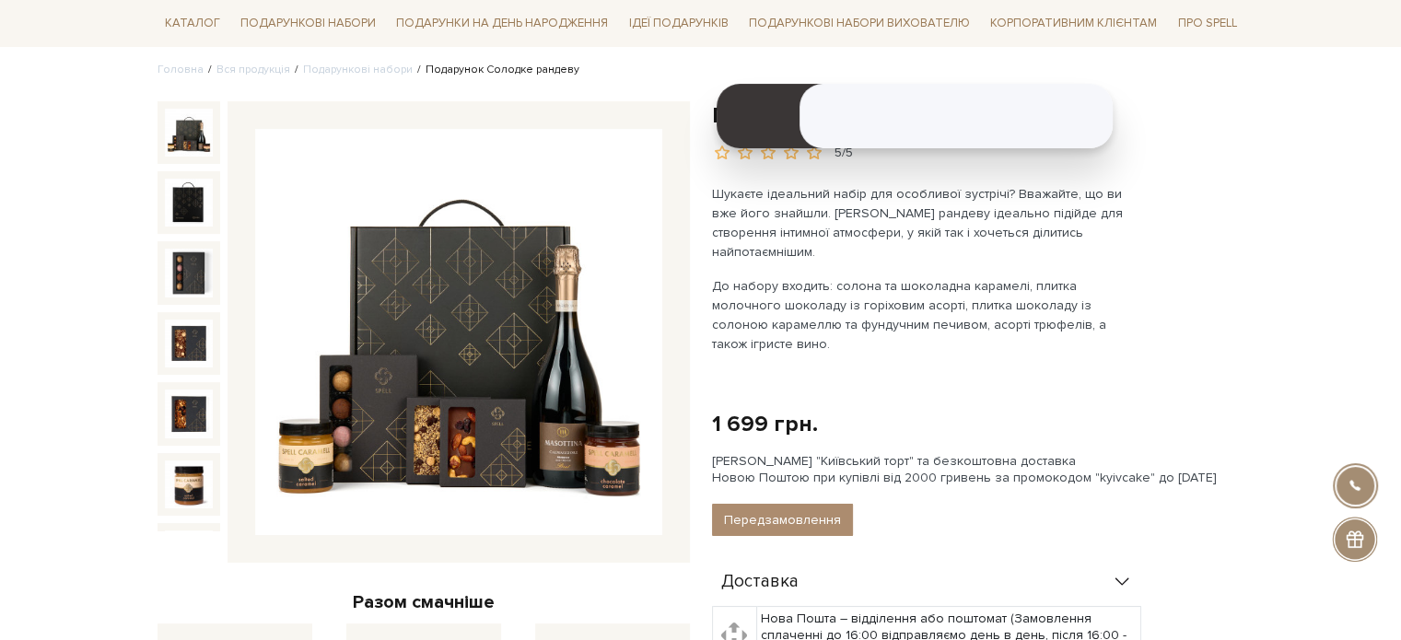
scroll to position [92, 0]
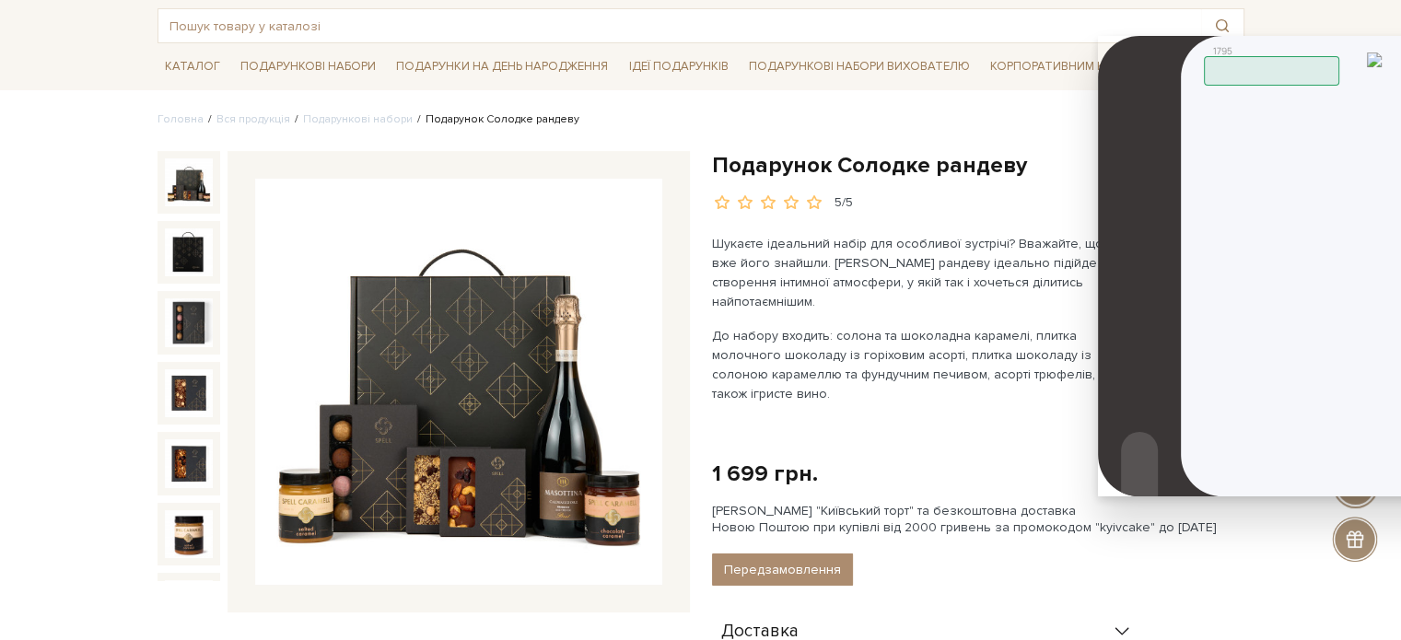
drag, startPoint x: 1191, startPoint y: 46, endPoint x: 1400, endPoint y: 41, distance: 209.2
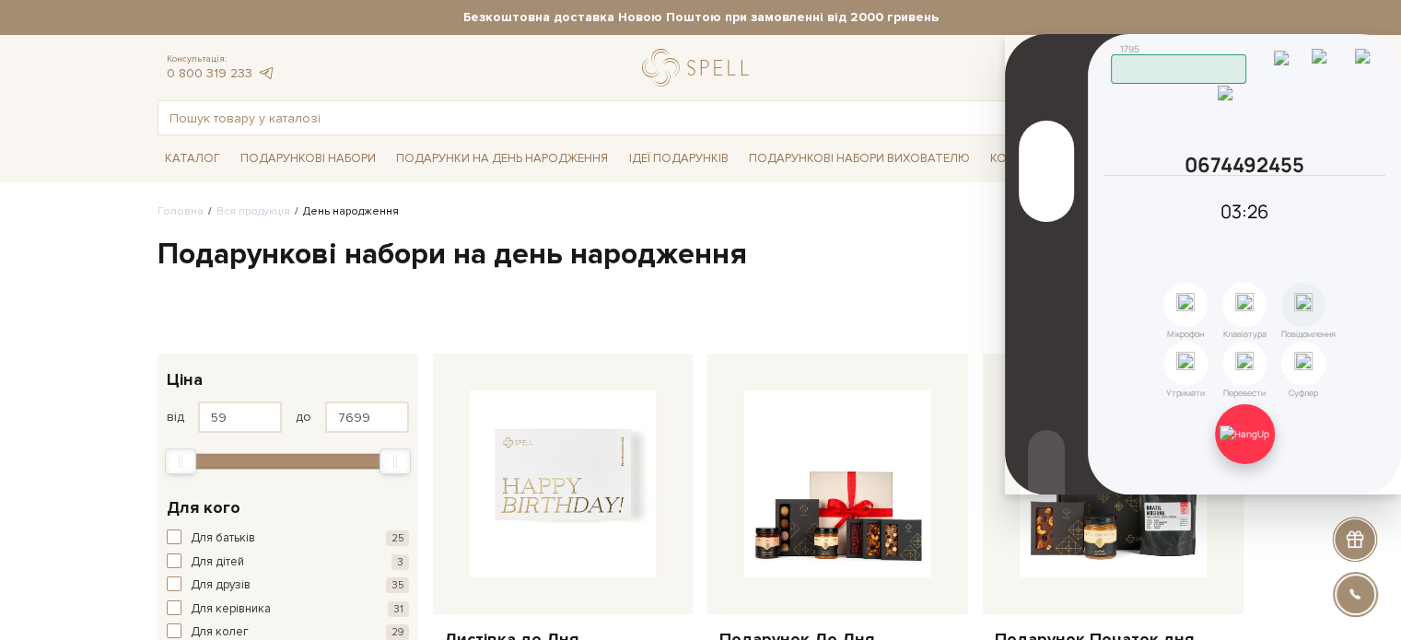
click at [1237, 426] on img at bounding box center [1245, 434] width 50 height 17
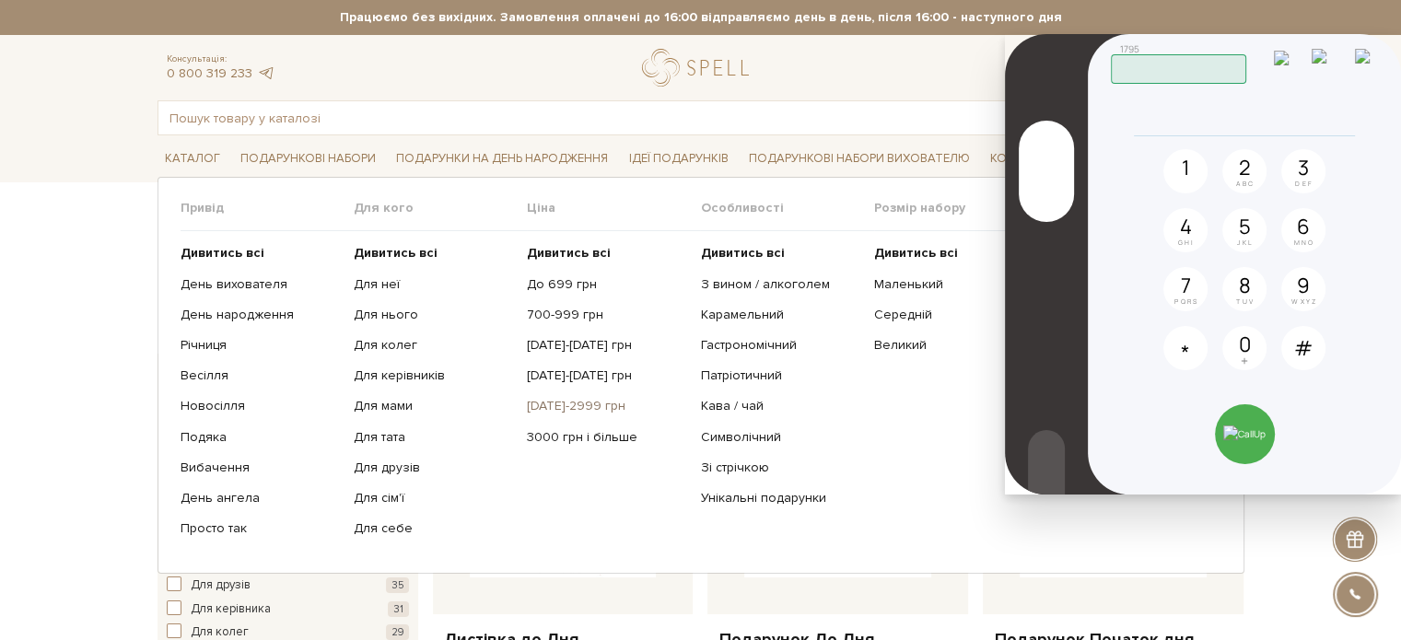
click at [564, 401] on link "[DATE]-2999 грн" at bounding box center [606, 406] width 159 height 17
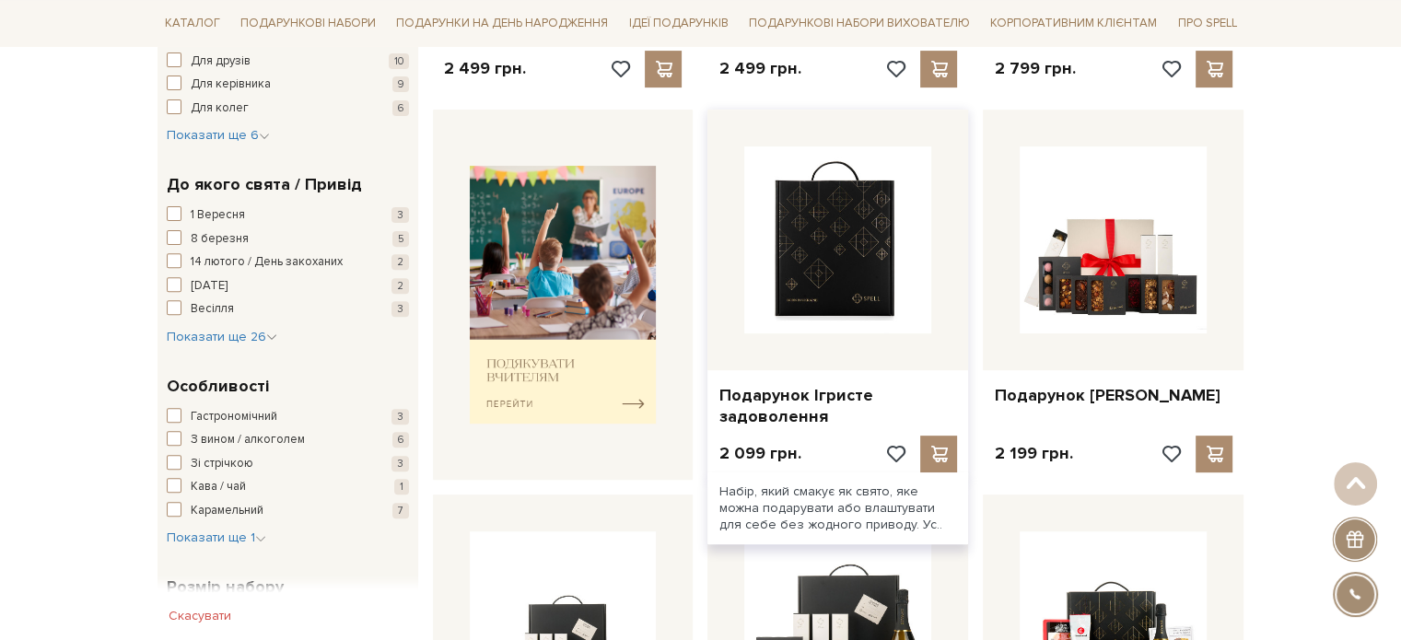
scroll to position [737, 0]
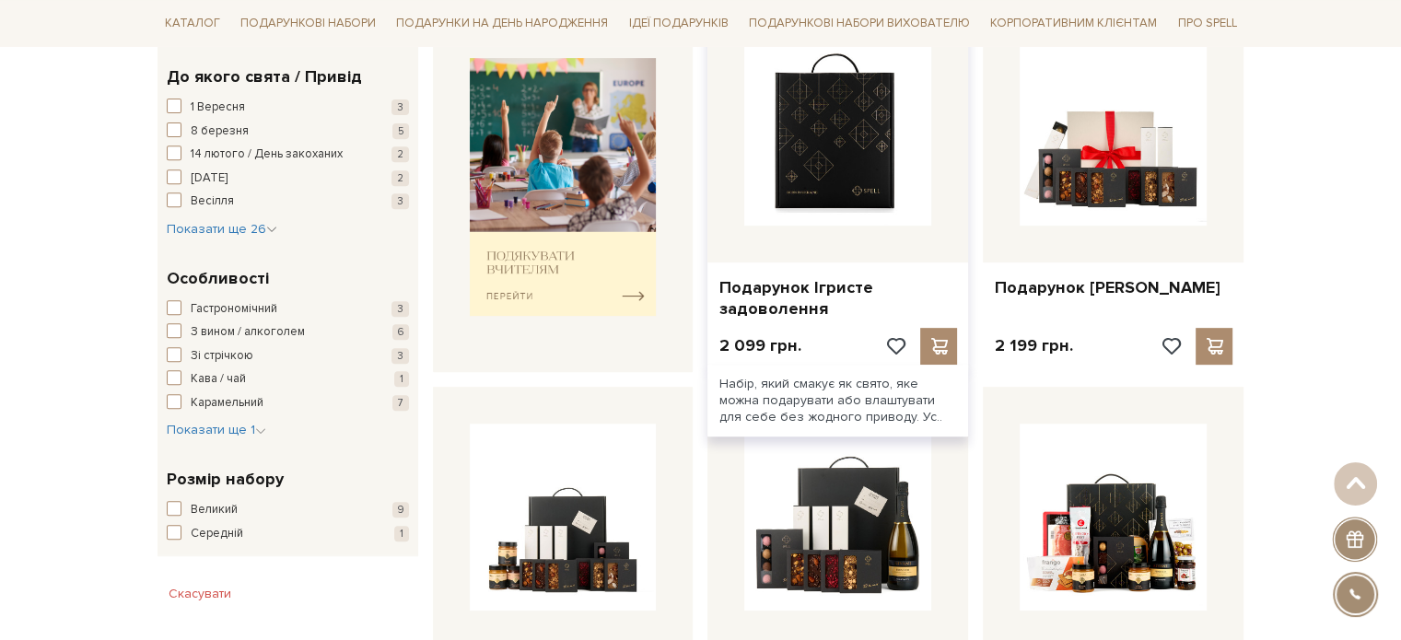
click at [817, 183] on img at bounding box center [837, 132] width 187 height 187
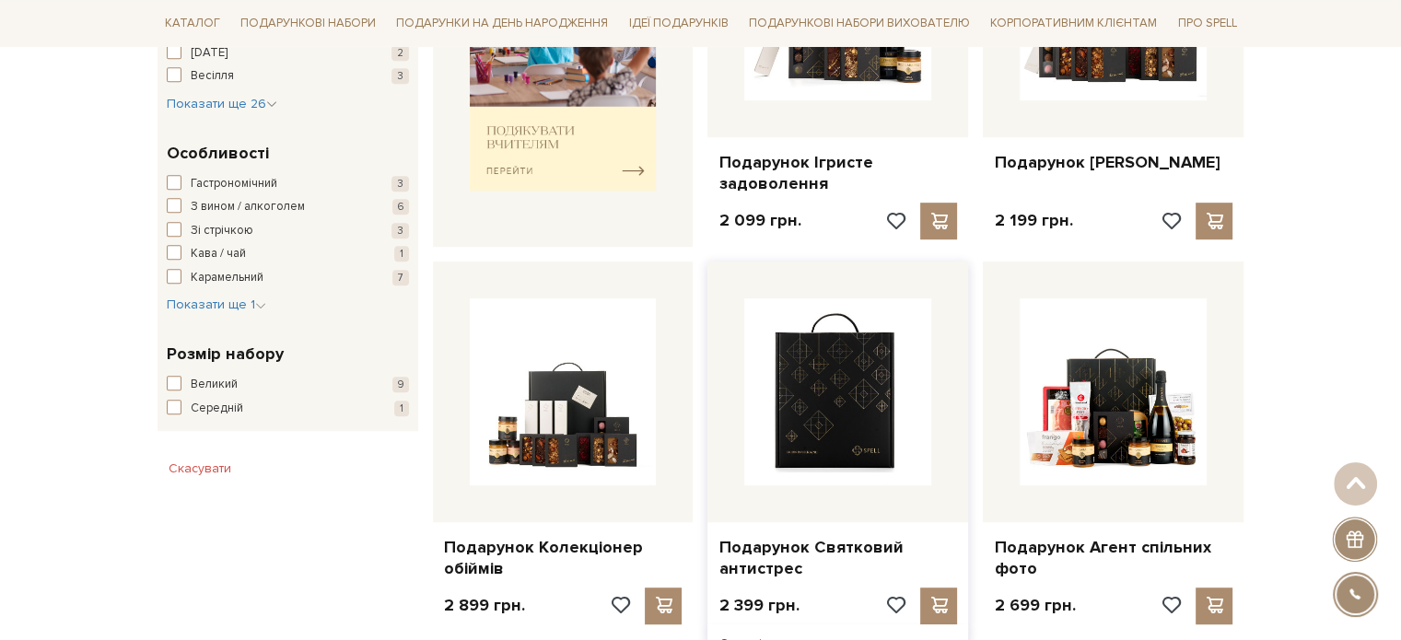
scroll to position [586, 0]
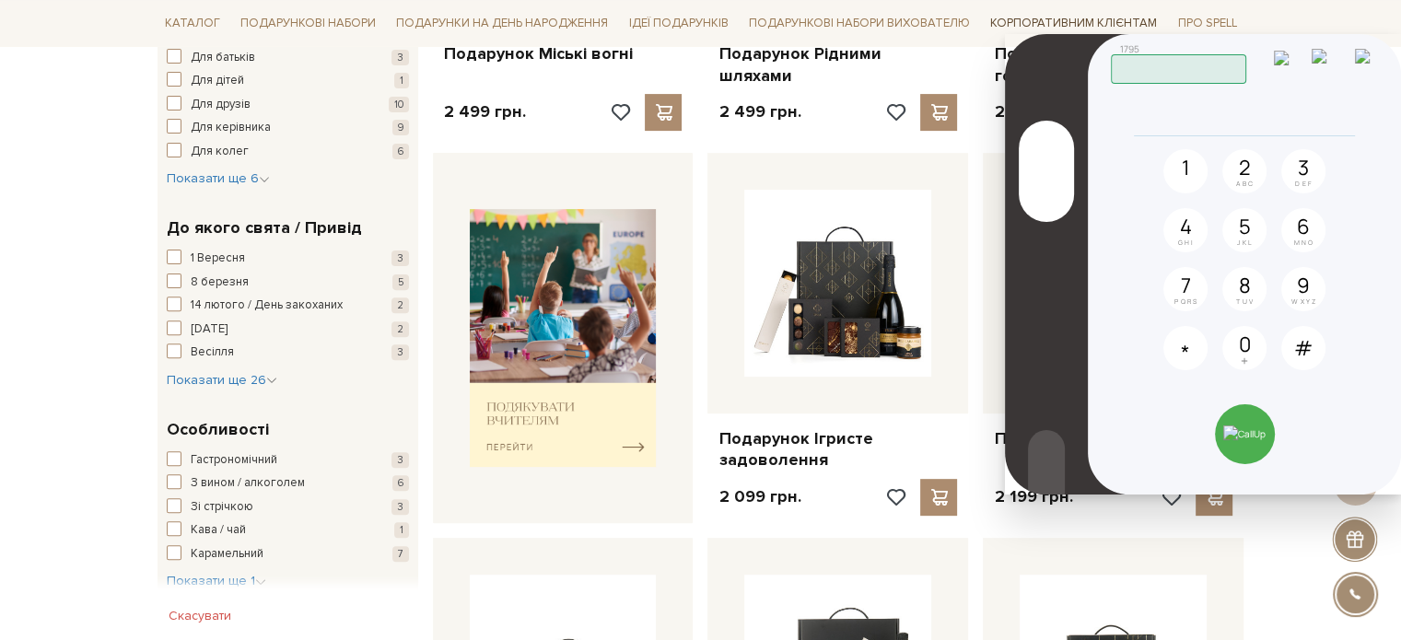
drag, startPoint x: 1337, startPoint y: 47, endPoint x: 1085, endPoint y: 29, distance: 253.0
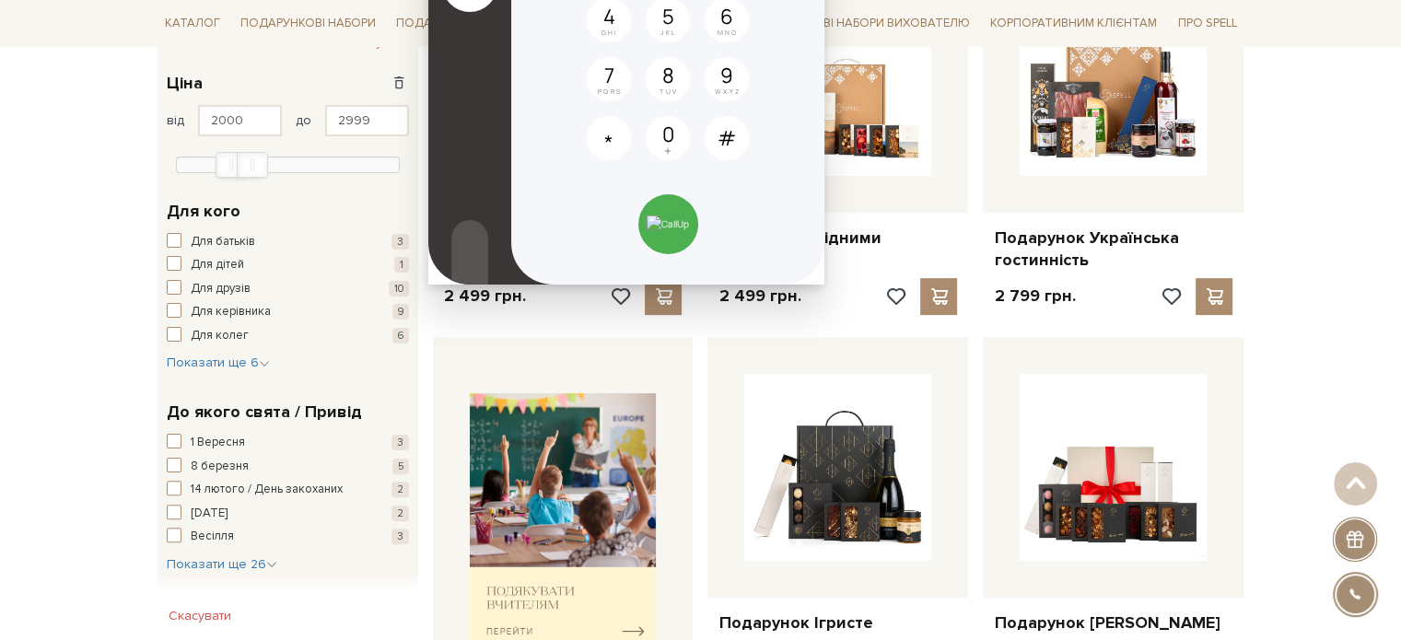
drag, startPoint x: 1325, startPoint y: 56, endPoint x: 751, endPoint y: 12, distance: 576.5
click at [751, 12] on main "1795 Працюю Авторизація Аккаунт UniTalk Свій SIP-аккаунт Сервер Імʼя користувач…" at bounding box center [667, 54] width 313 height 461
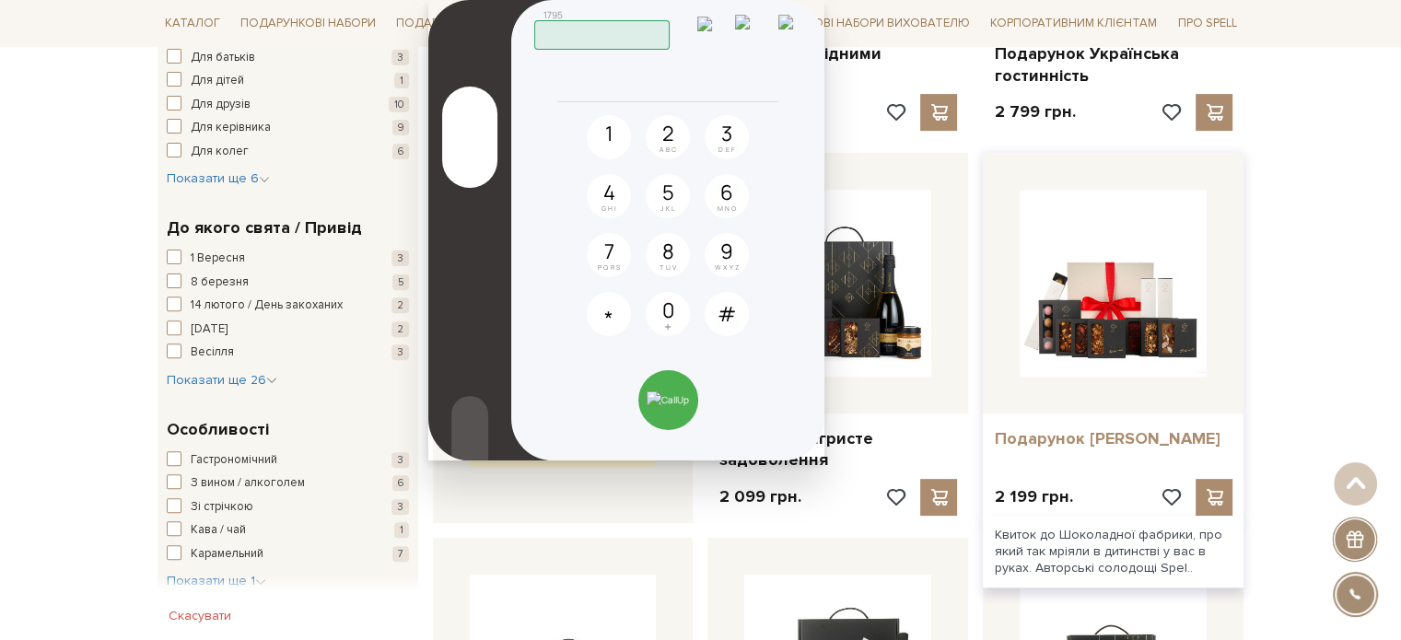
click at [1087, 440] on link "Подарунок Віллі Вонки" at bounding box center [1113, 438] width 239 height 21
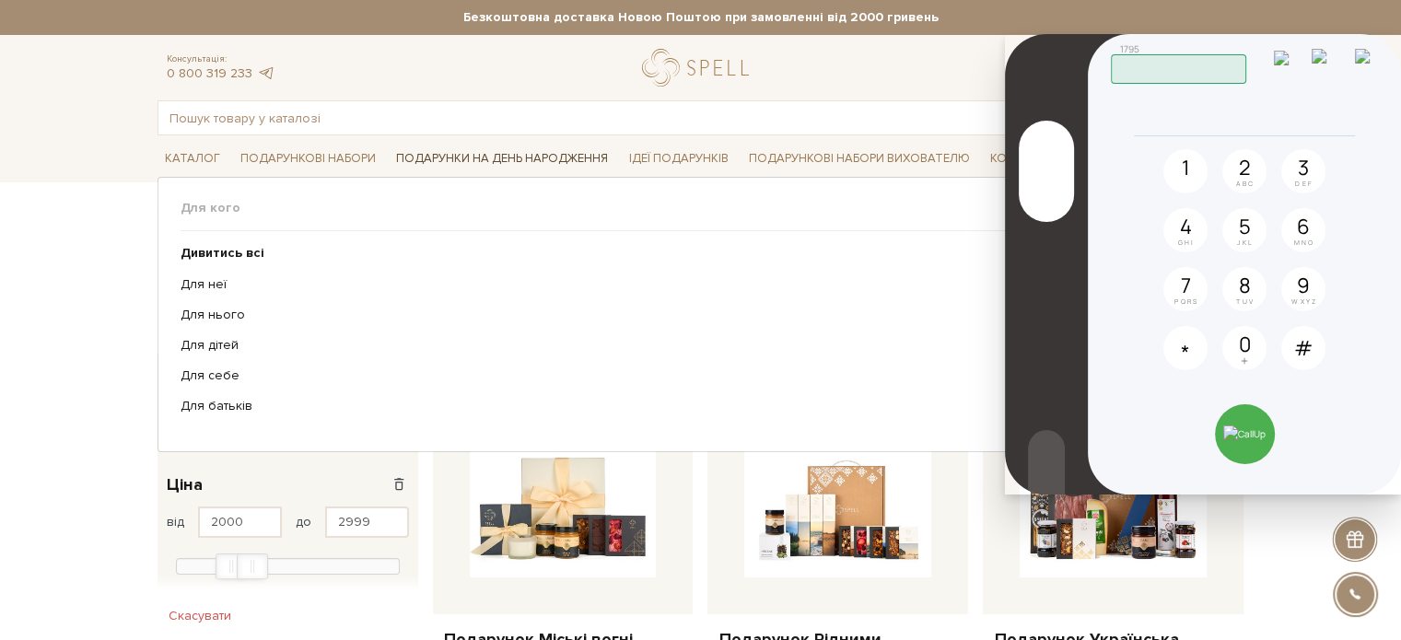
click at [426, 158] on link "Подарунки на День народження" at bounding box center [502, 159] width 227 height 29
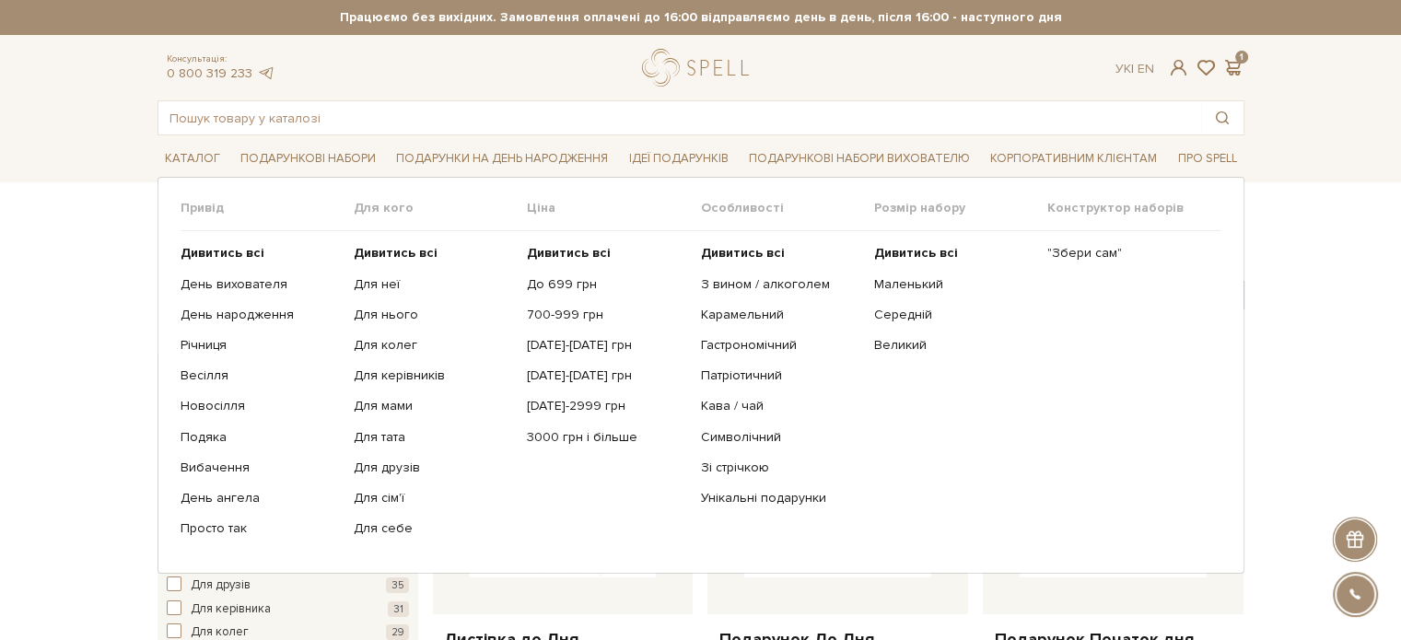
click at [575, 363] on ul "Дивитись всі До 699 грн 700-999 грн 1000-1499 грн 1500-1999 грн 2000-2999 грн" at bounding box center [613, 391] width 173 height 320
click at [575, 377] on link "[DATE]-[DATE] грн" at bounding box center [606, 376] width 159 height 17
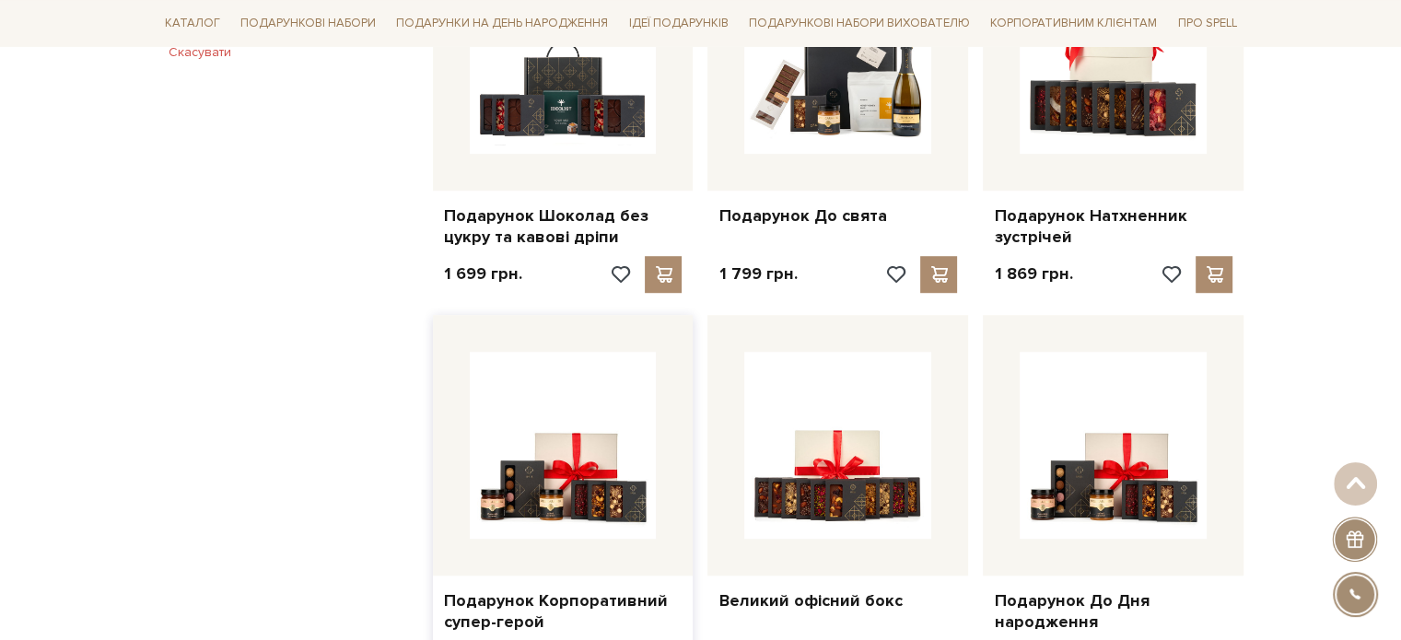
scroll to position [1105, 0]
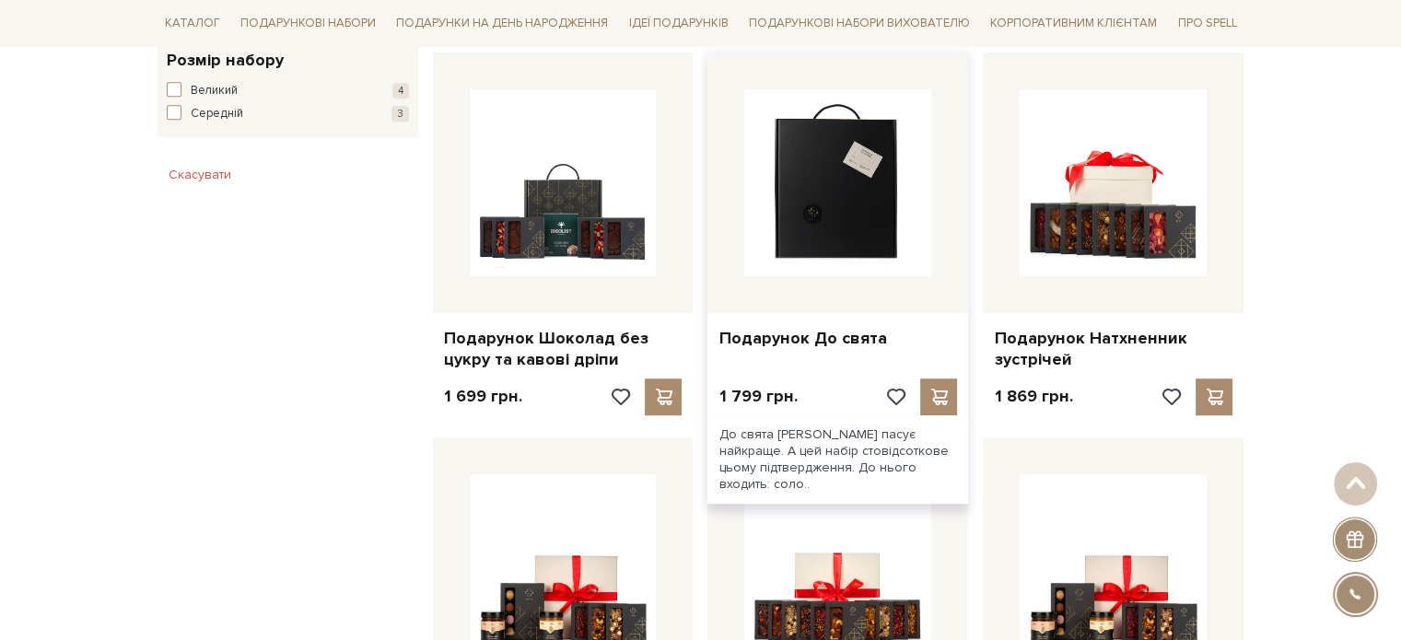
click at [864, 231] on img at bounding box center [837, 182] width 187 height 187
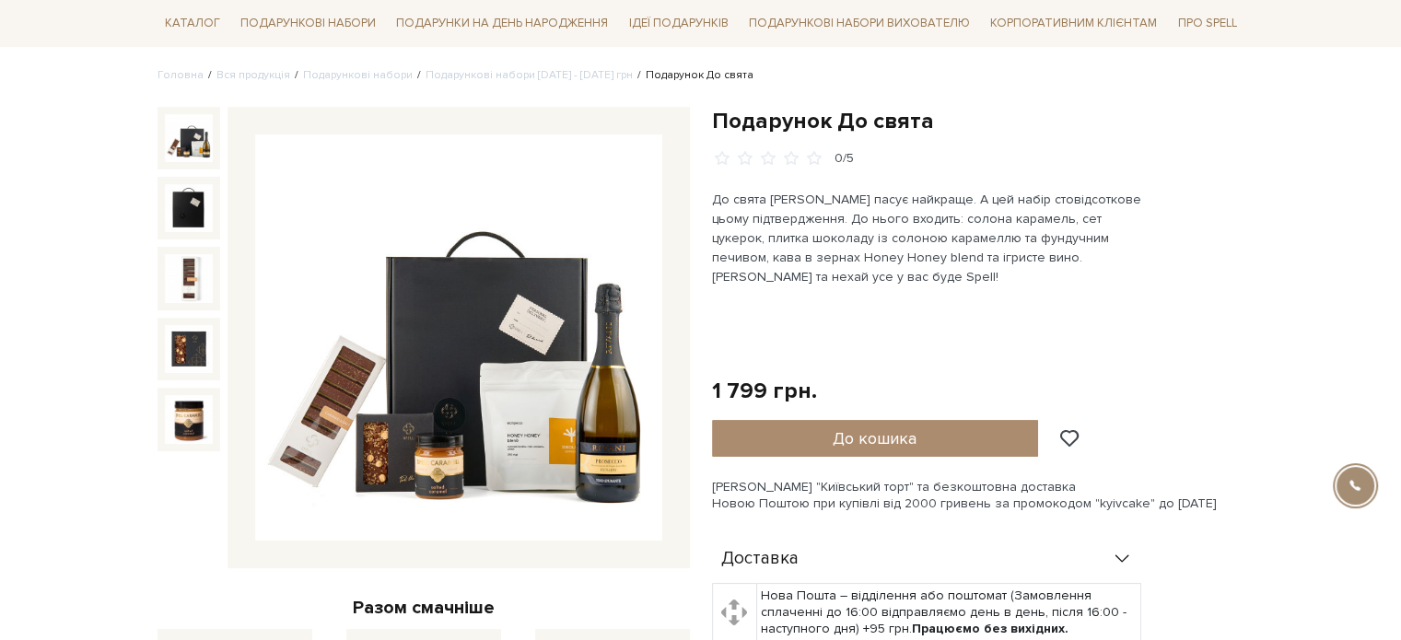
scroll to position [276, 0]
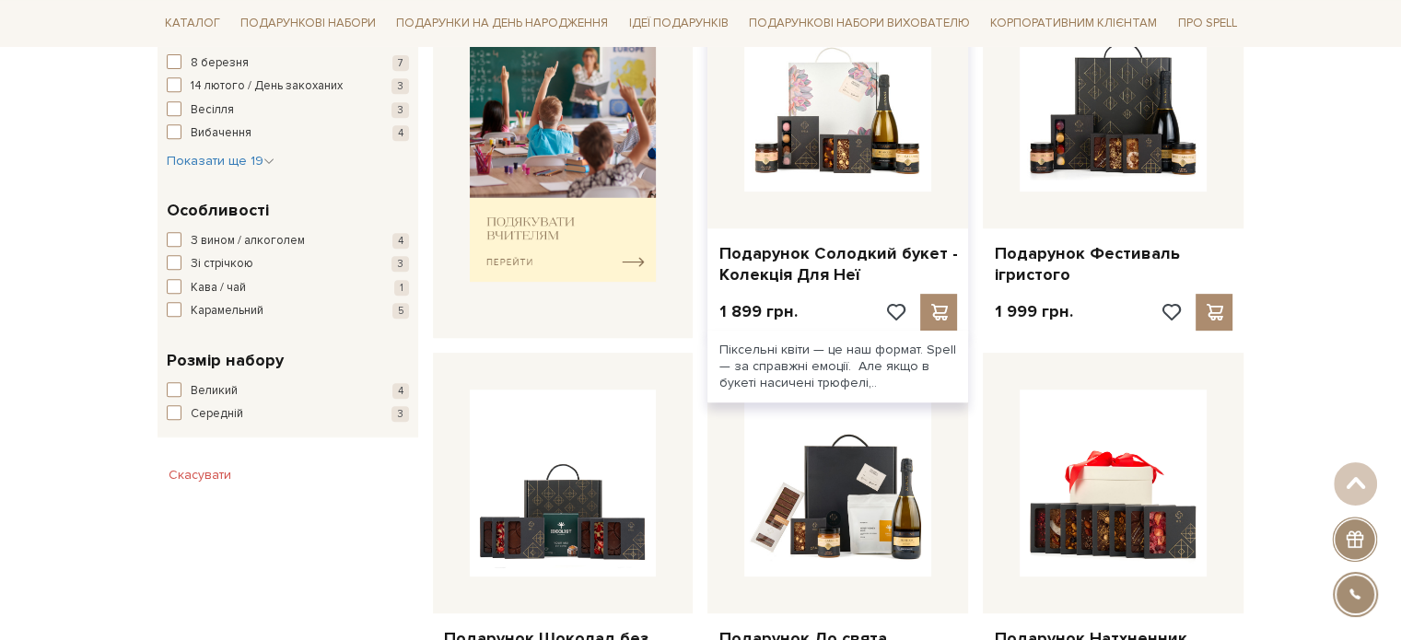
scroll to position [645, 0]
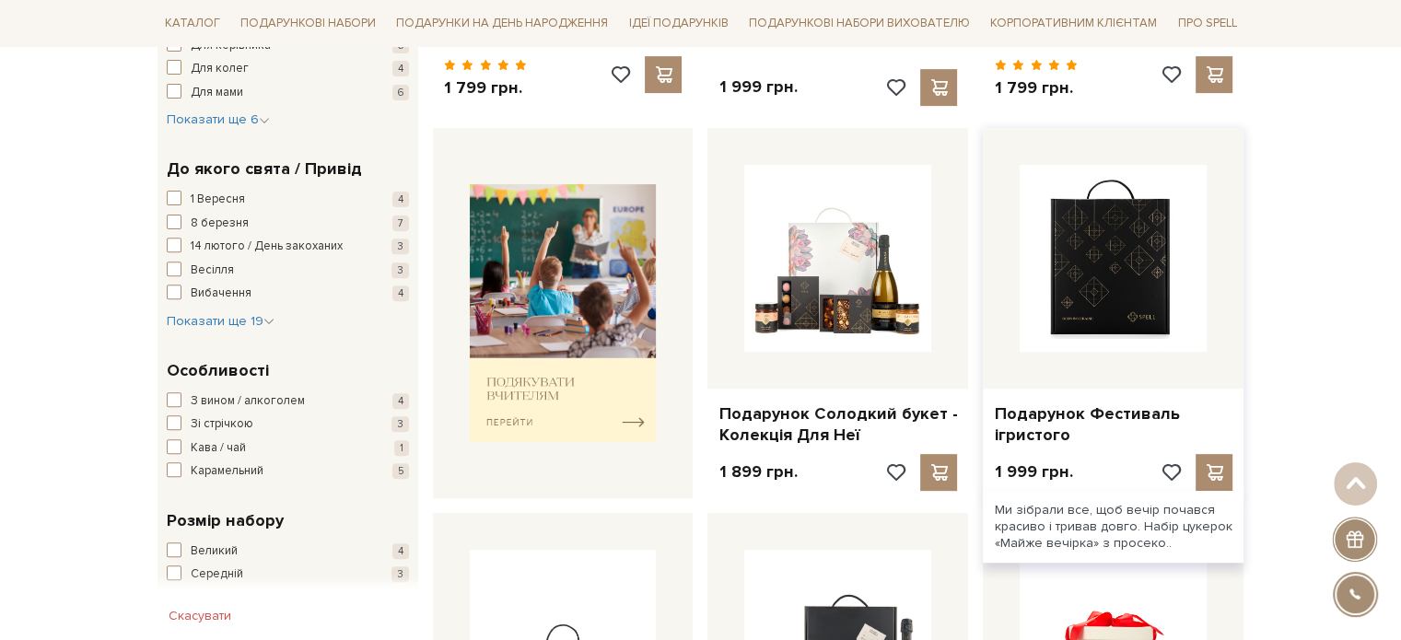
click at [1103, 275] on img at bounding box center [1113, 258] width 187 height 187
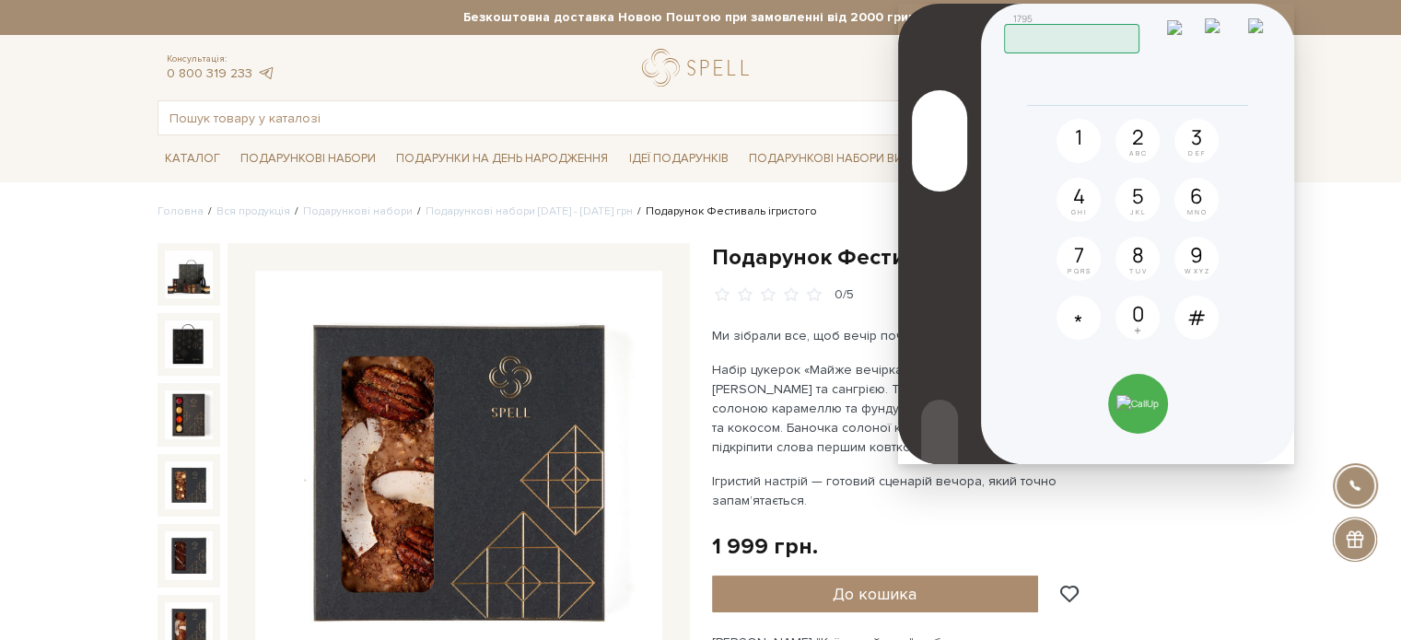
drag, startPoint x: 772, startPoint y: 18, endPoint x: 1217, endPoint y: 18, distance: 444.9
click at [1217, 18] on header "1795 Працюю" at bounding box center [1139, 30] width 270 height 48
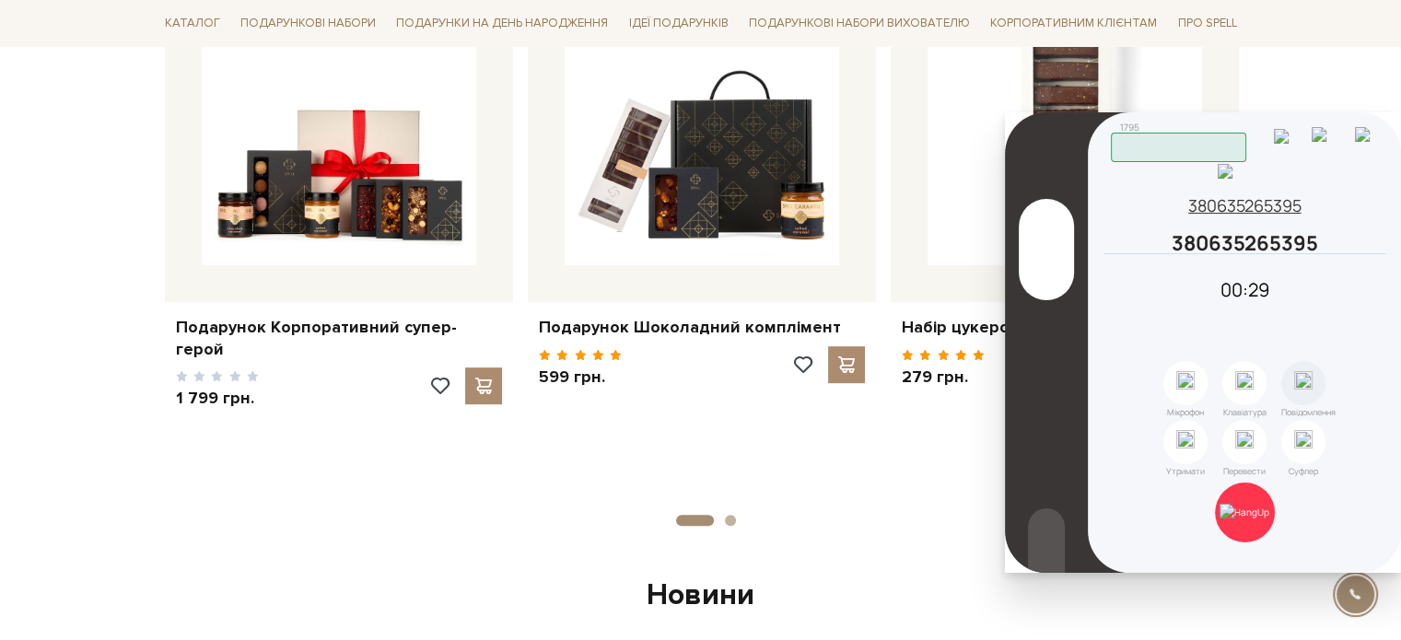
scroll to position [829, 0]
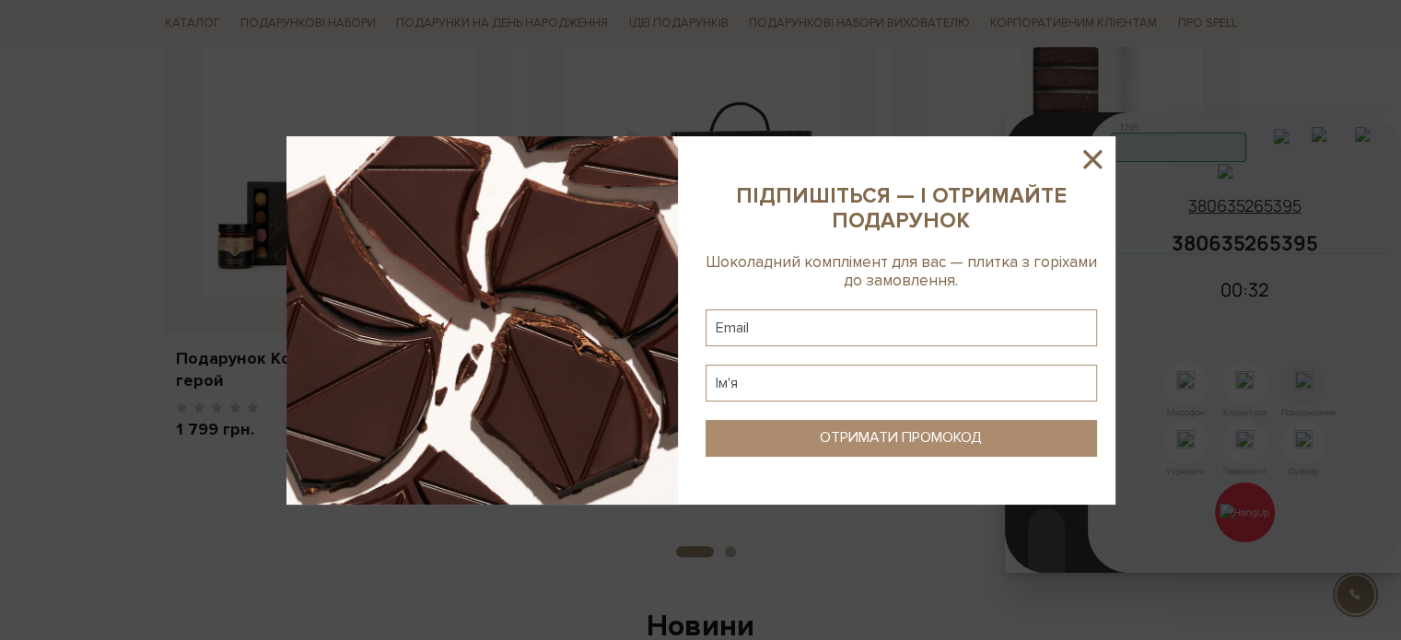
click at [1098, 162] on icon at bounding box center [1092, 159] width 31 height 31
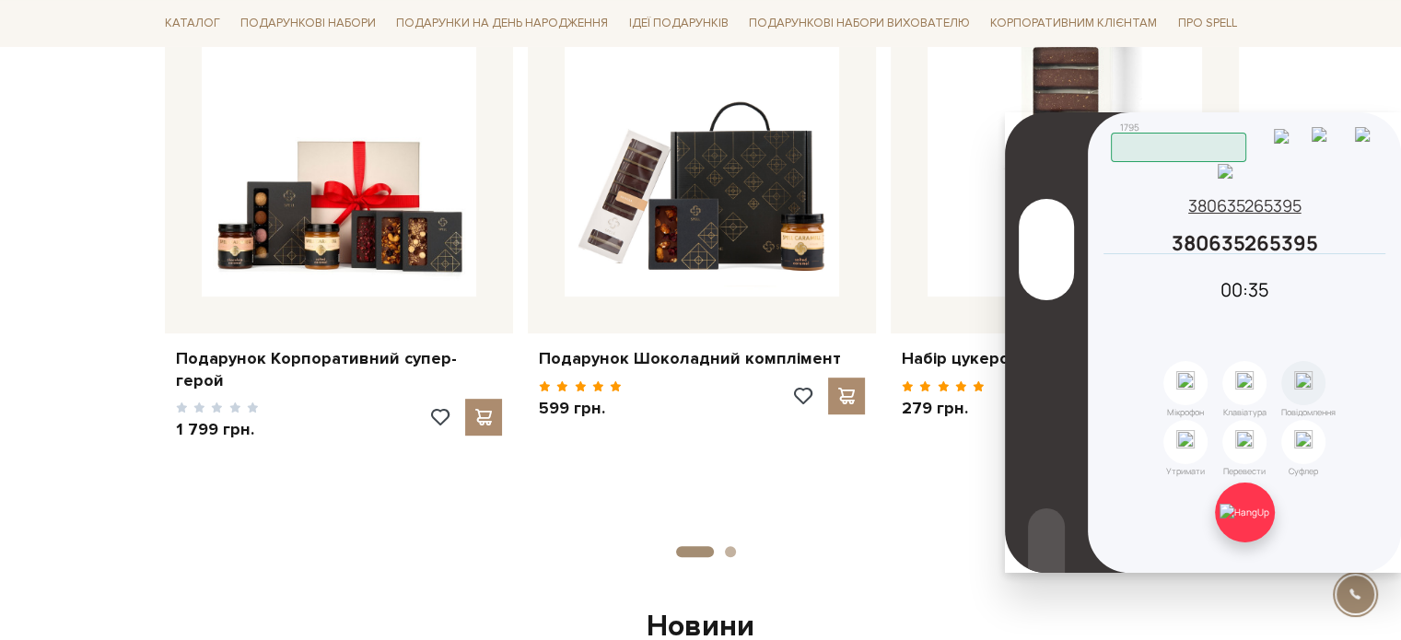
click at [1243, 520] on img at bounding box center [1245, 512] width 50 height 17
